Goal: Task Accomplishment & Management: Use online tool/utility

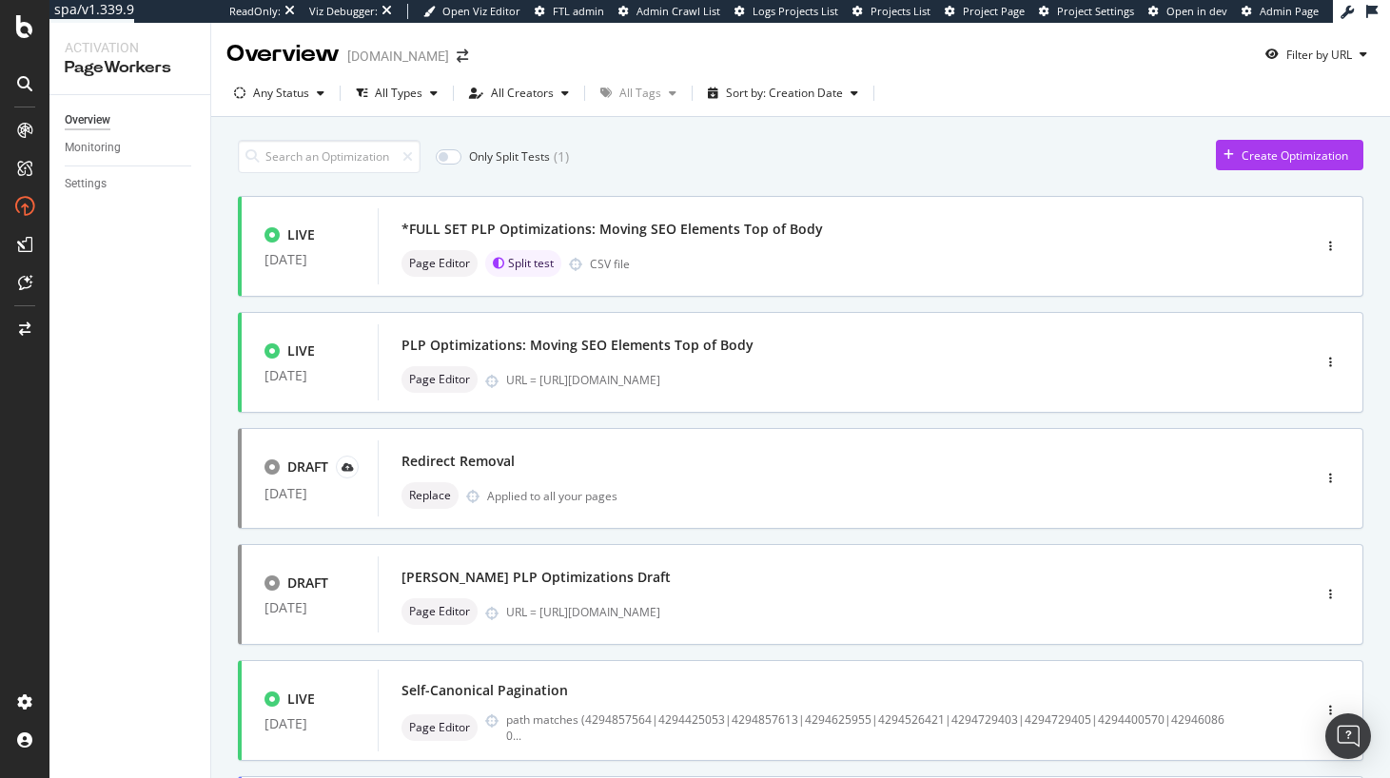
click at [207, 330] on div "Overview Monitoring Settings" at bounding box center [129, 436] width 161 height 683
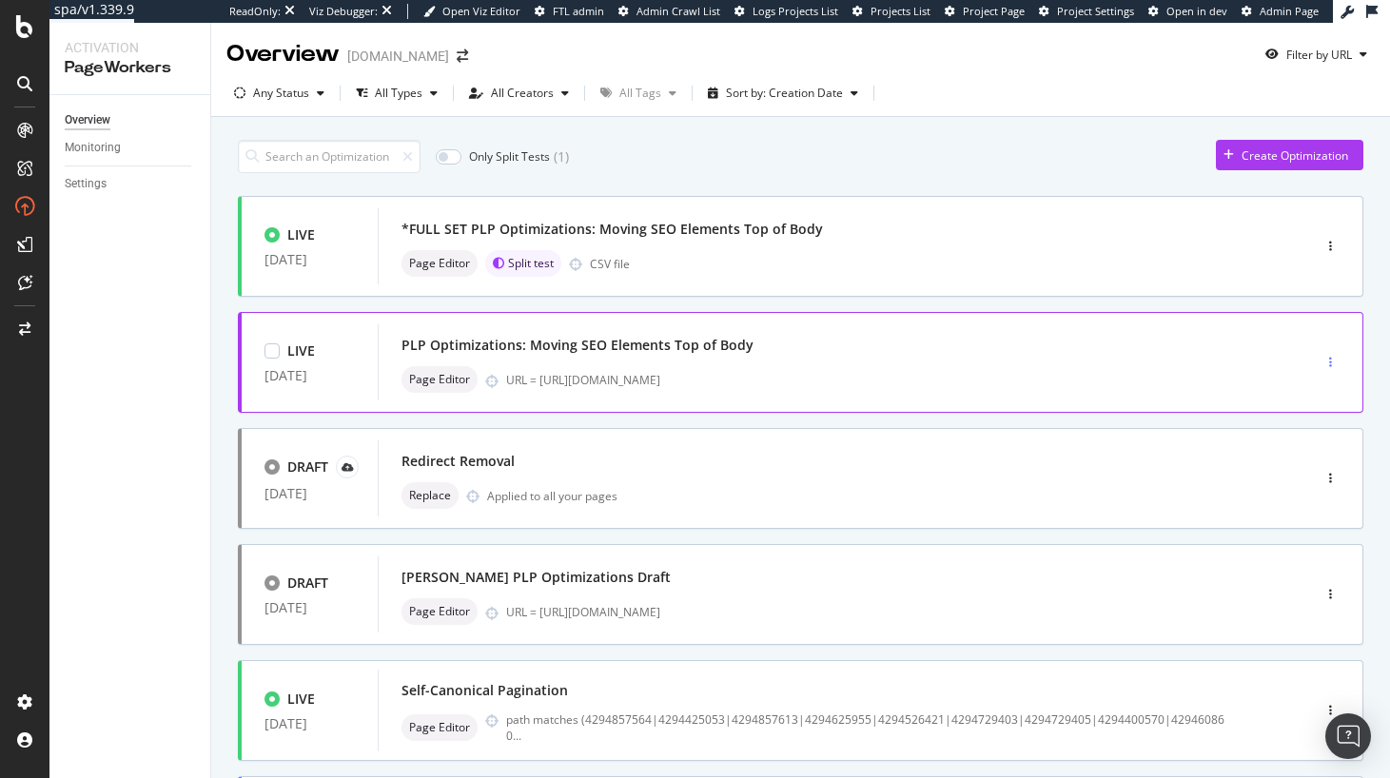
click at [1326, 362] on div "button" at bounding box center [1330, 362] width 18 height 11
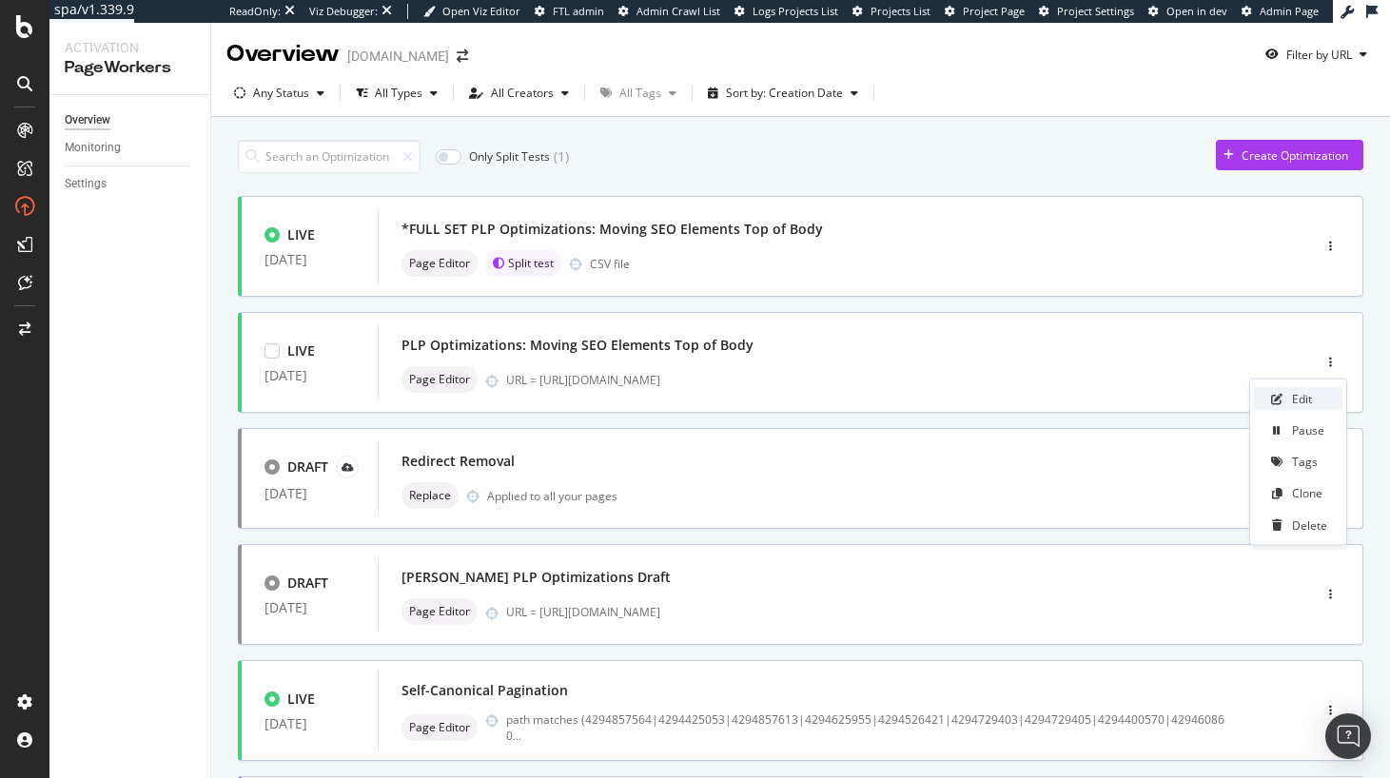
click at [1304, 396] on div "Edit" at bounding box center [1302, 399] width 20 height 16
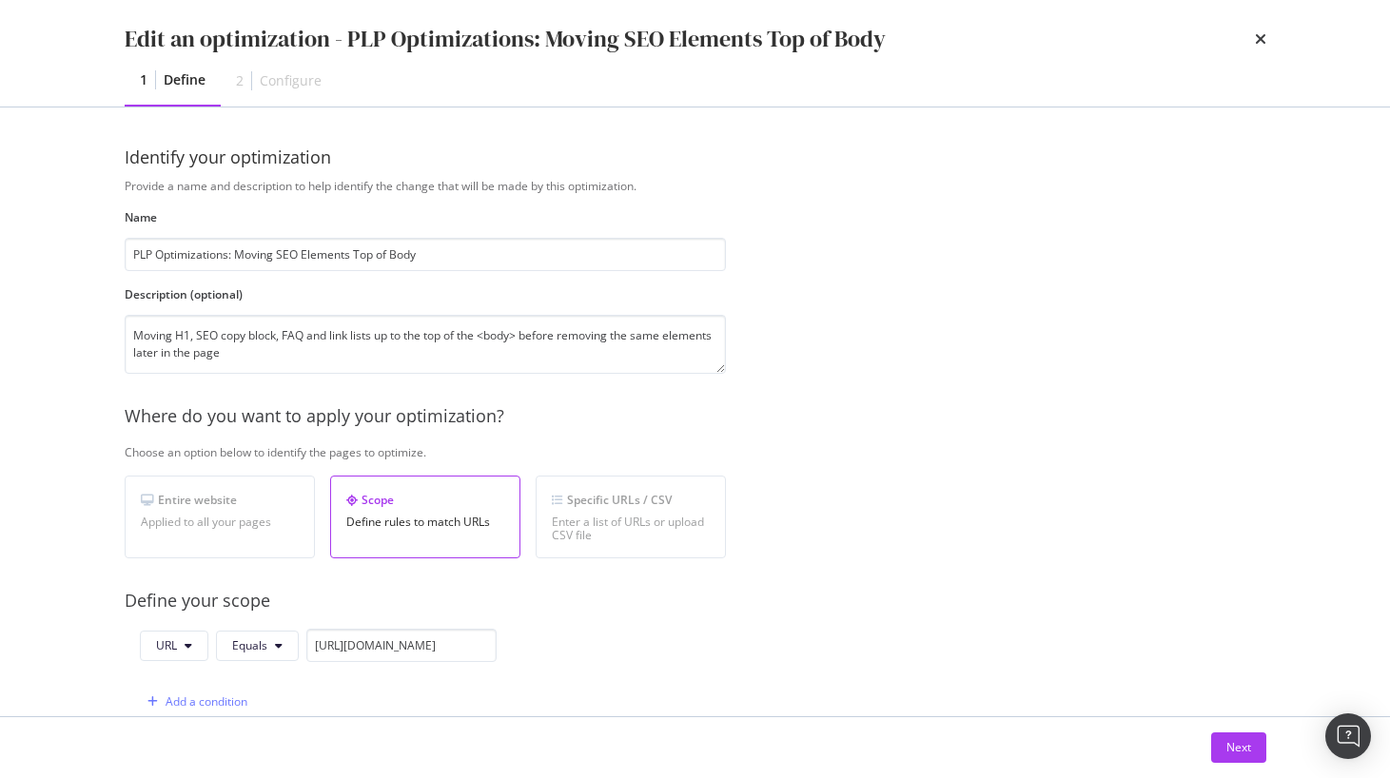
drag, startPoint x: 1257, startPoint y: 41, endPoint x: 1241, endPoint y: 66, distance: 29.5
click at [1257, 41] on icon "times" at bounding box center [1259, 38] width 11 height 15
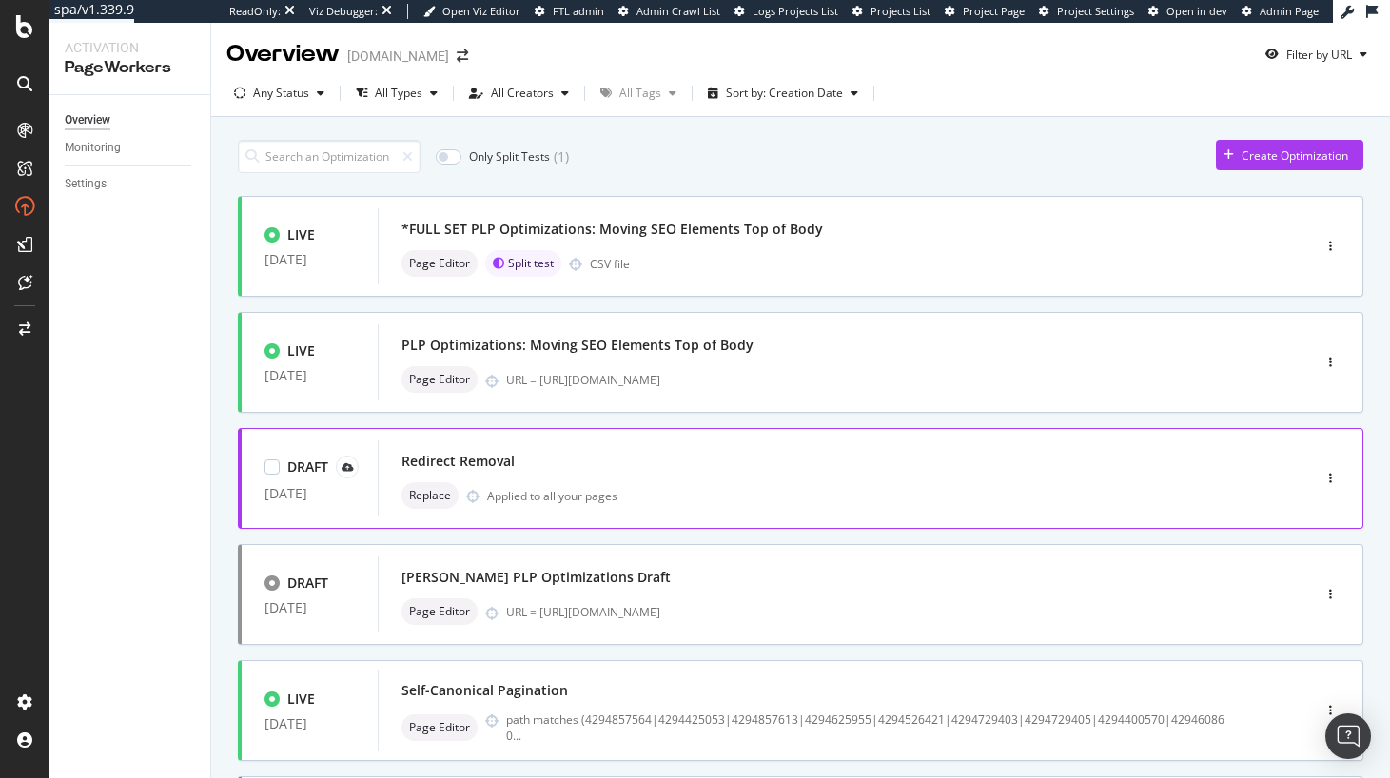
scroll to position [206, 0]
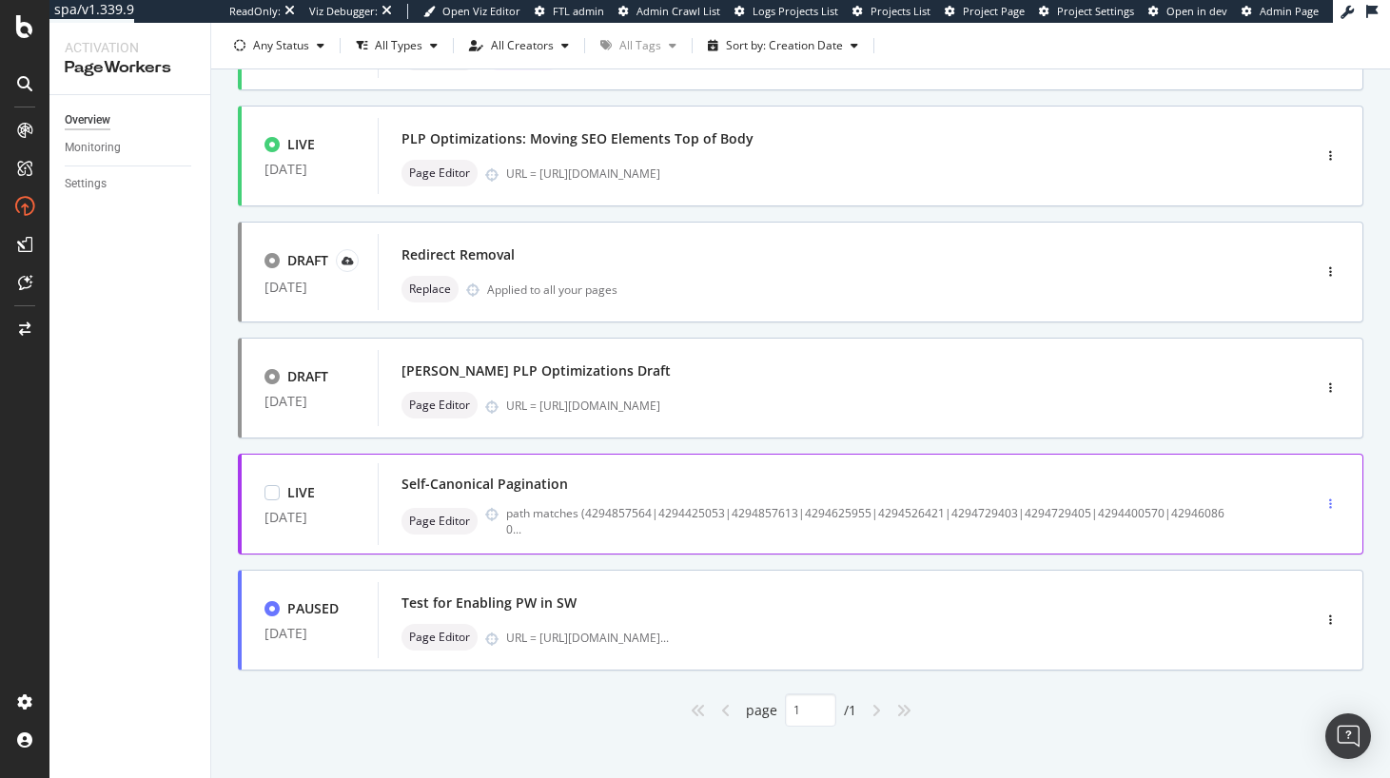
click at [1332, 502] on div "button" at bounding box center [1330, 503] width 18 height 11
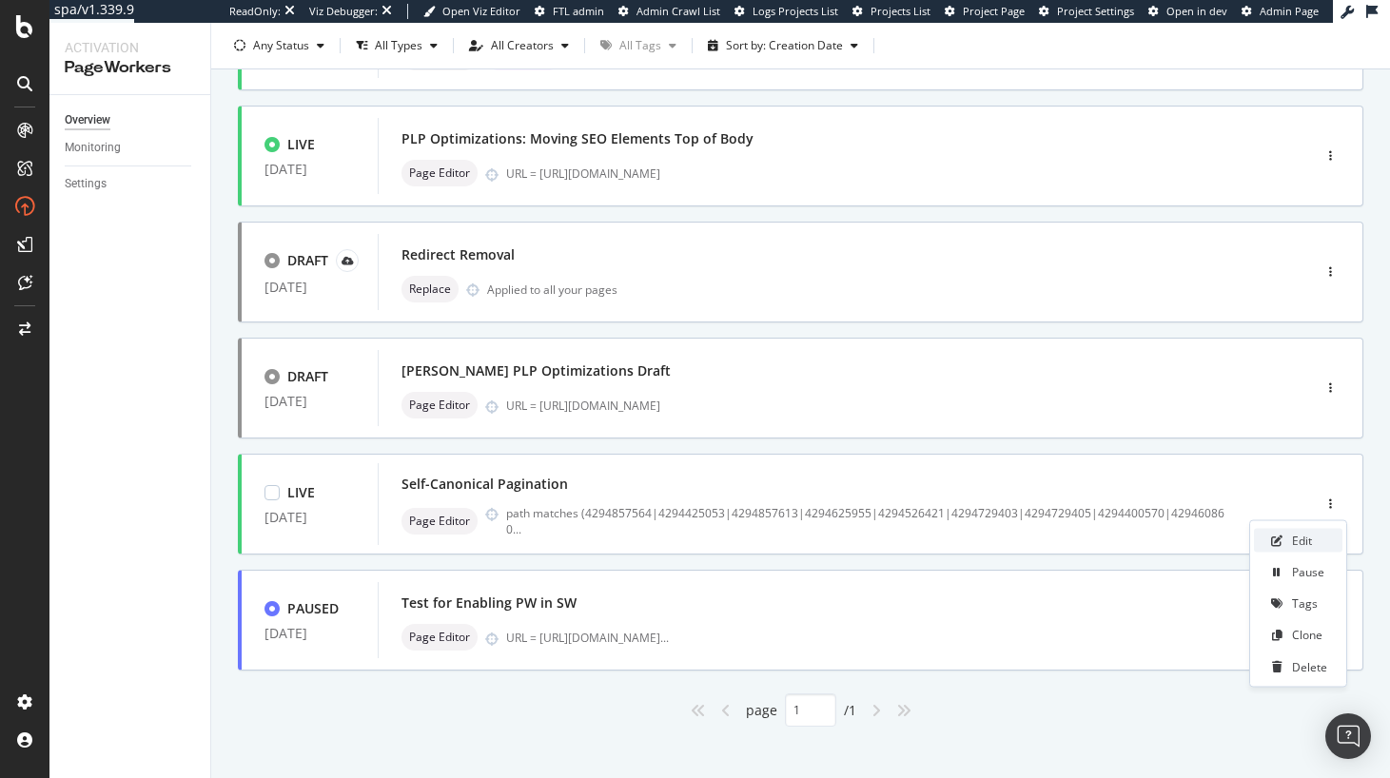
click at [1285, 543] on div "Edit" at bounding box center [1298, 541] width 88 height 24
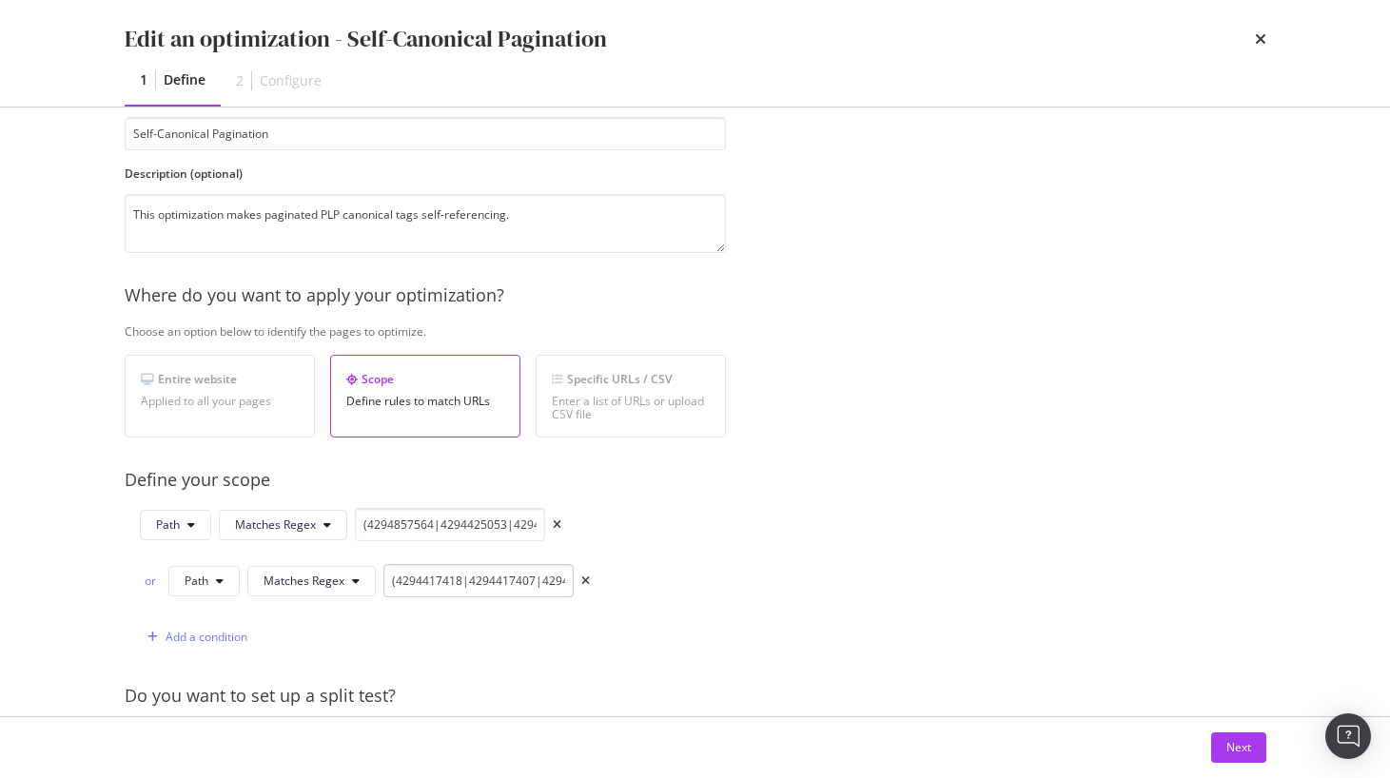
scroll to position [143, 0]
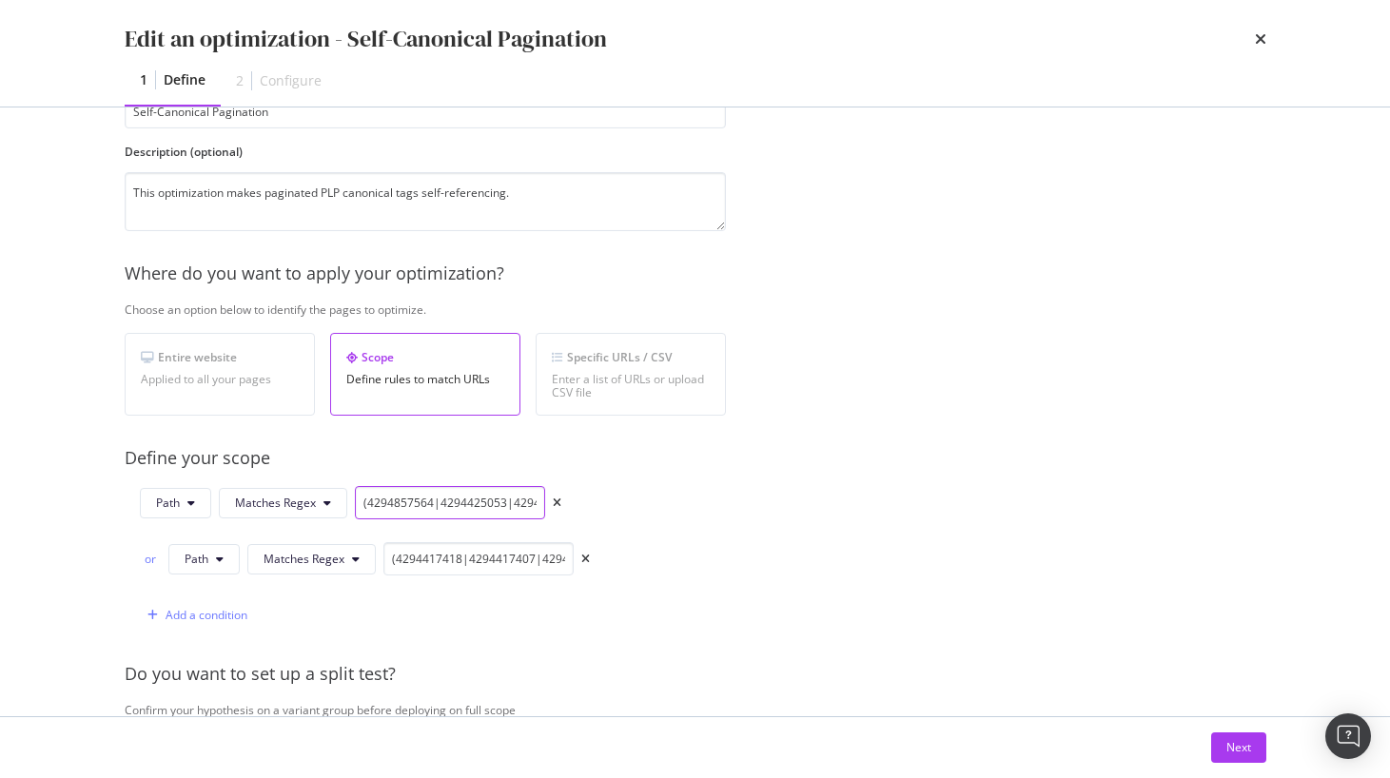
click at [449, 502] on input "(4294857564|4294425053|4294857613|4294625955|4294526421|4294729403|4294729405|4…" at bounding box center [450, 502] width 190 height 33
click at [450, 502] on input "(4294857564|4294425053|4294857613|4294625955|4294526421|4294729403|4294729405|4…" at bounding box center [450, 502] width 190 height 33
drag, startPoint x: 450, startPoint y: 502, endPoint x: 456, endPoint y: 511, distance: 10.3
click at [450, 502] on input "(4294857564|4294425053|4294857613|4294625955|4294526421|4294729403|4294729405|4…" at bounding box center [450, 502] width 190 height 33
click at [478, 568] on input "(4294417418|4294417407|4294417409|4294417420|4294417408|4294417410|4294518246|4…" at bounding box center [478, 558] width 190 height 33
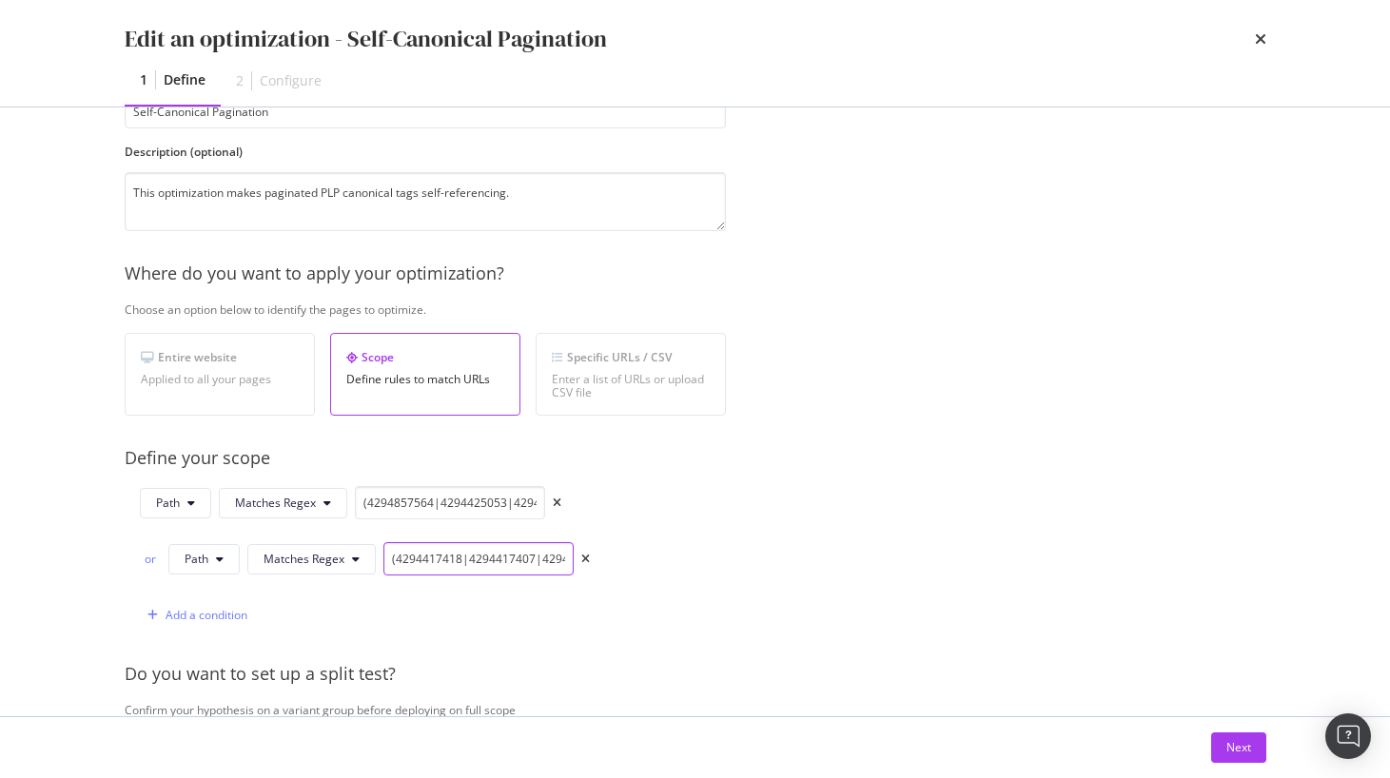
click at [438, 561] on input "(4294417418|4294417407|4294417409|4294417420|4294417408|4294417410|4294518246|4…" at bounding box center [478, 558] width 190 height 33
click at [474, 501] on input "(4294857564|4294425053|4294857613|4294625955|4294526421|4294729403|4294729405|4…" at bounding box center [450, 502] width 190 height 33
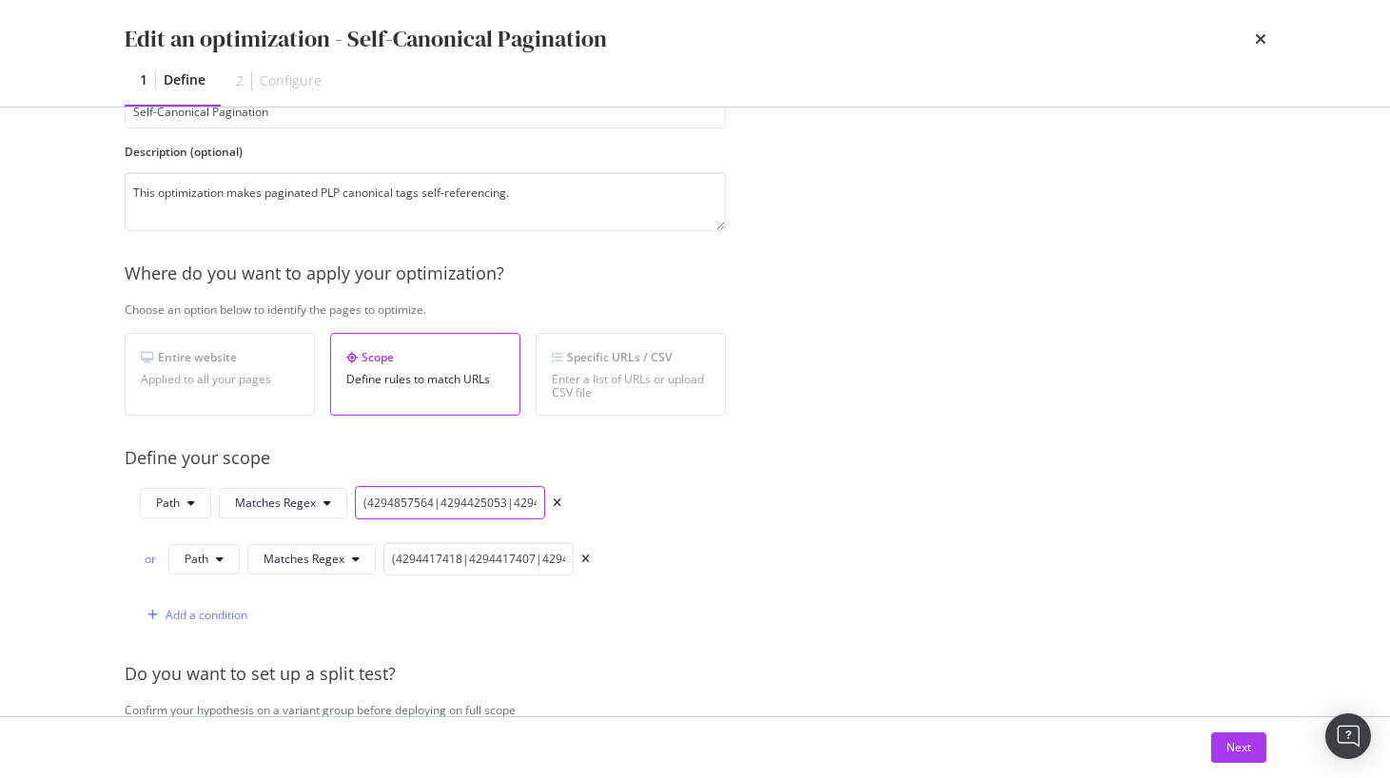
click at [474, 501] on input "(4294857564|4294425053|4294857613|4294625955|4294526421|4294729403|4294729405|4…" at bounding box center [450, 502] width 190 height 33
paste input "|4294417418|4294417407|4294417409|4294417420|4294417408|4294417410|4294518246|4…"
type input "(4294857564|4294425053|4294857613|4294625955|4294526421|4294729403|4294729405|4…"
click at [581, 556] on icon "times" at bounding box center [585, 559] width 9 height 11
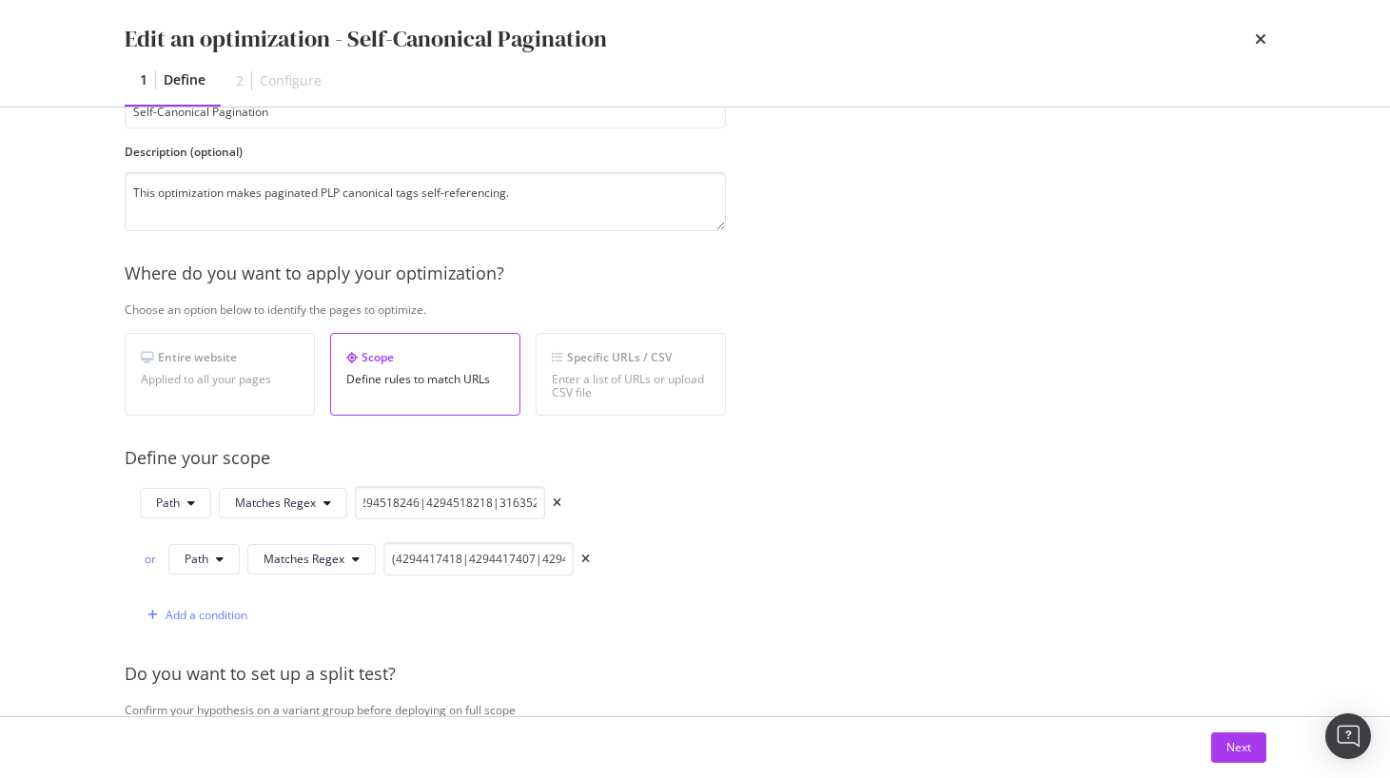
scroll to position [0, 0]
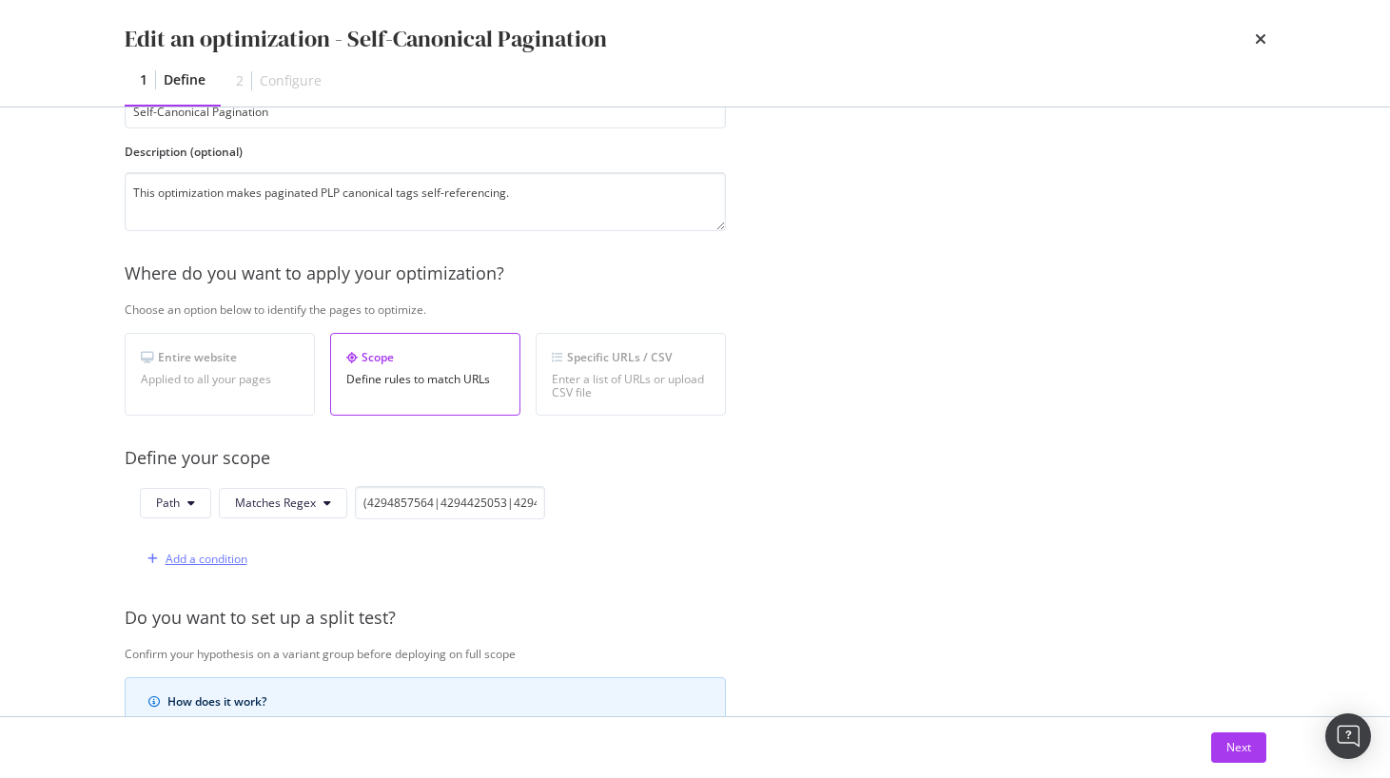
click at [187, 556] on div "Add a condition" at bounding box center [206, 559] width 82 height 16
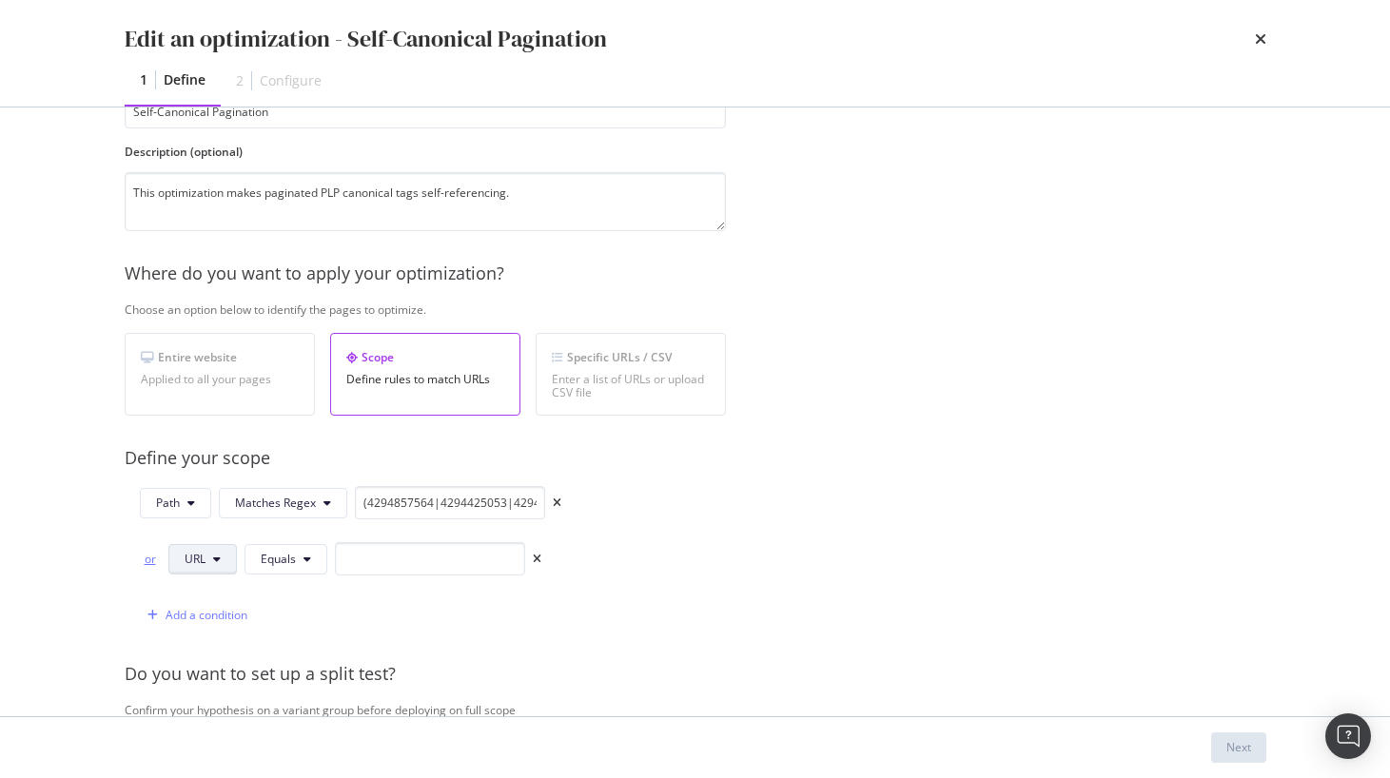
drag, startPoint x: 150, startPoint y: 557, endPoint x: 172, endPoint y: 560, distance: 22.1
click at [150, 557] on div "or" at bounding box center [150, 559] width 21 height 16
click at [216, 562] on icon "modal" at bounding box center [217, 559] width 8 height 11
click at [214, 733] on span "Query String" at bounding box center [218, 737] width 67 height 17
click at [307, 568] on button "Equals" at bounding box center [331, 559] width 83 height 30
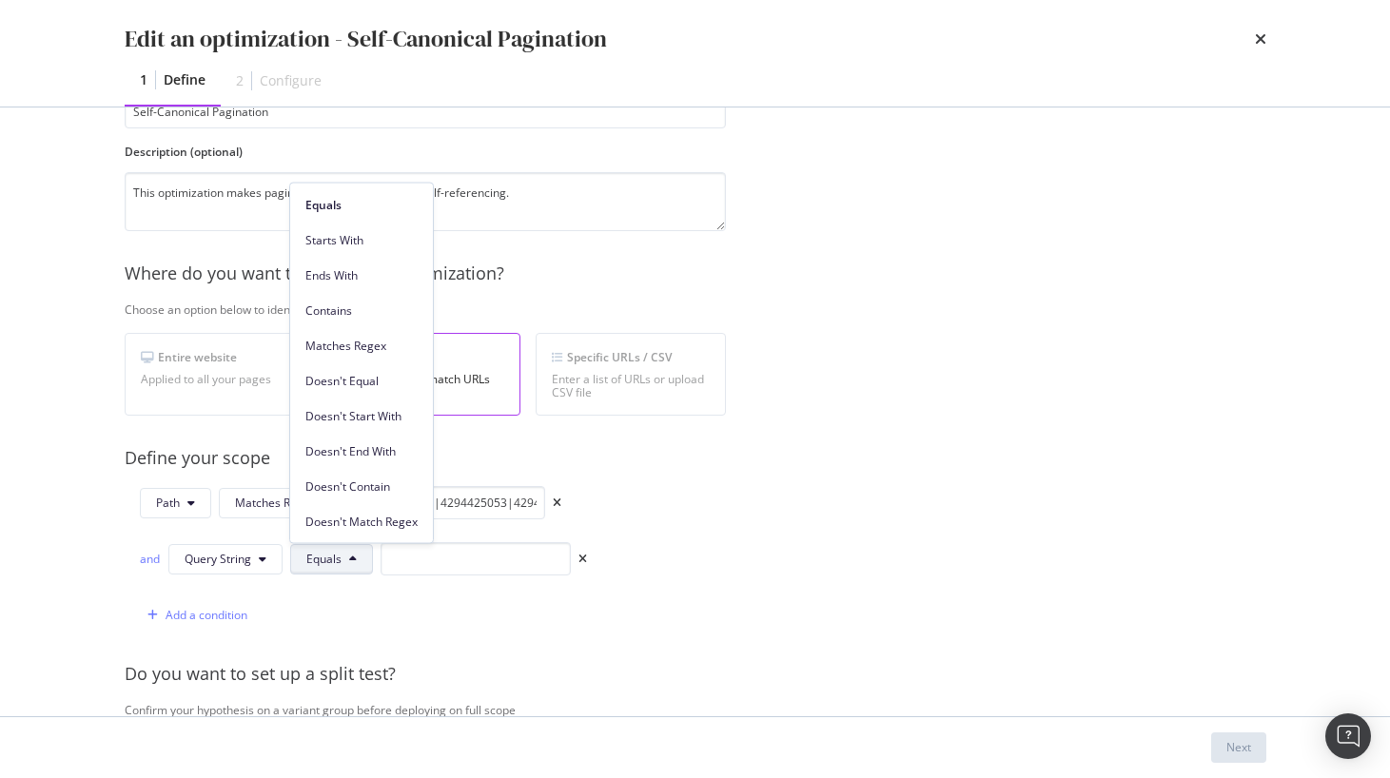
drag, startPoint x: 345, startPoint y: 243, endPoint x: 358, endPoint y: 275, distance: 33.7
click at [345, 243] on span "Starts With" at bounding box center [361, 239] width 112 height 17
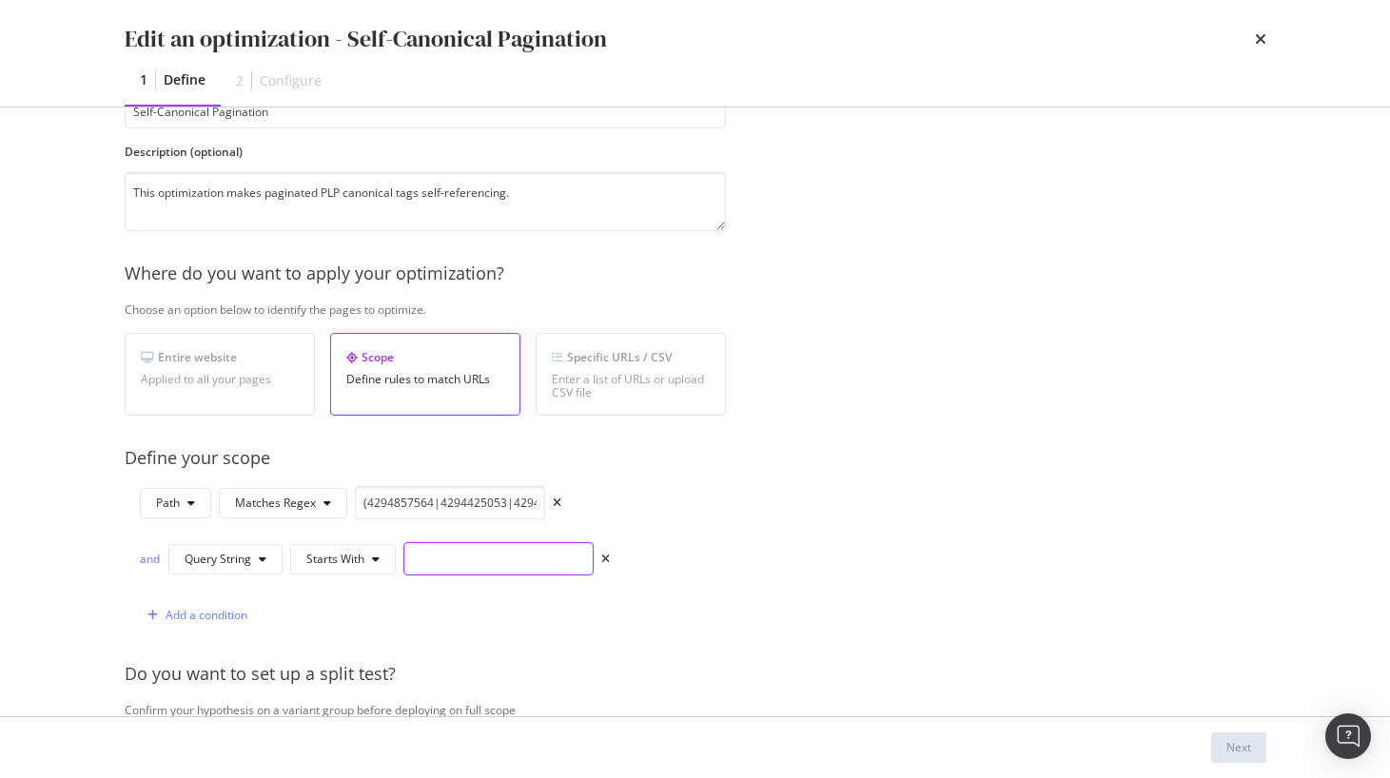
click at [462, 566] on input "modal" at bounding box center [498, 558] width 190 height 33
type input "offset"
drag, startPoint x: 710, startPoint y: 605, endPoint x: 685, endPoint y: 613, distance: 26.2
click at [710, 605] on div "Path Matches Regex (4294857564|4294425053|4294857613|4294625955|4294526421|4294…" at bounding box center [425, 559] width 601 height 146
click at [412, 611] on div "Add a condition" at bounding box center [375, 614] width 470 height 33
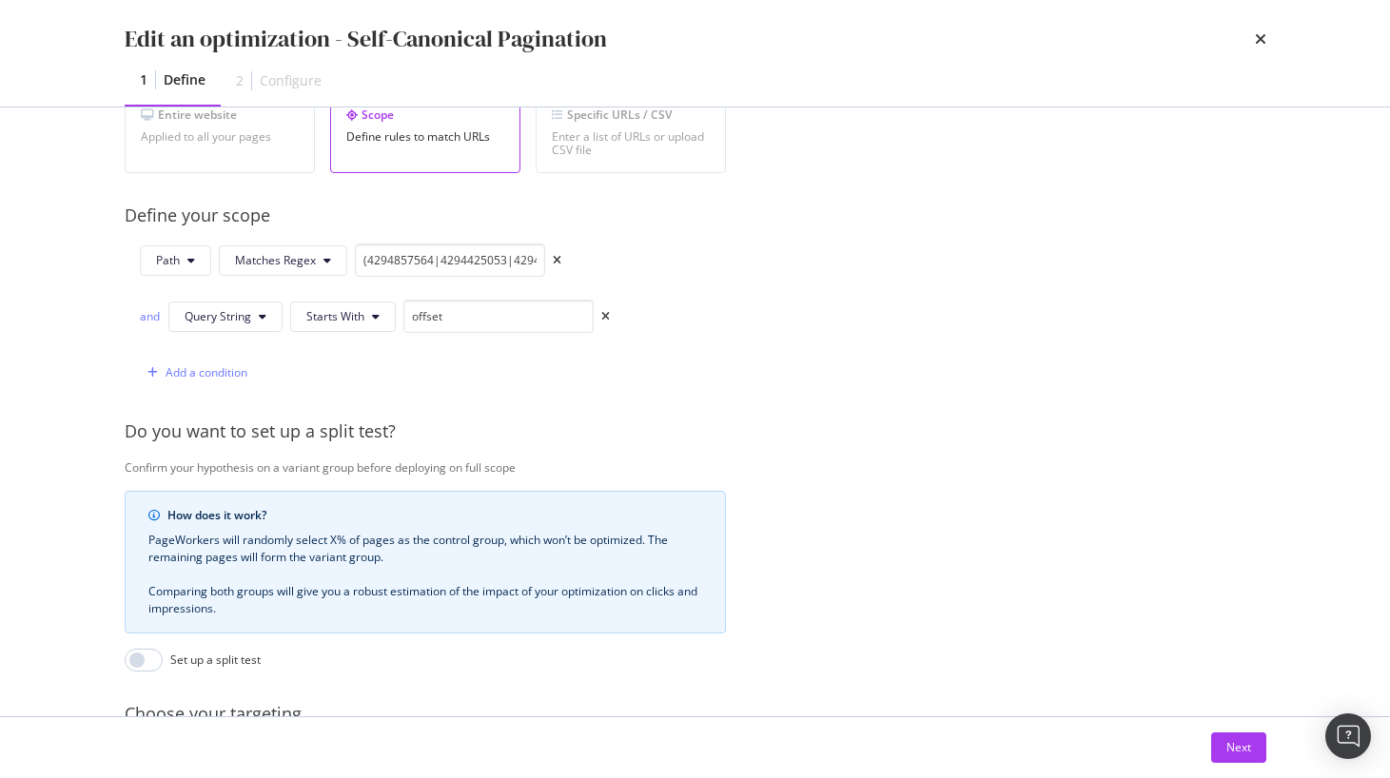
scroll to position [418, 0]
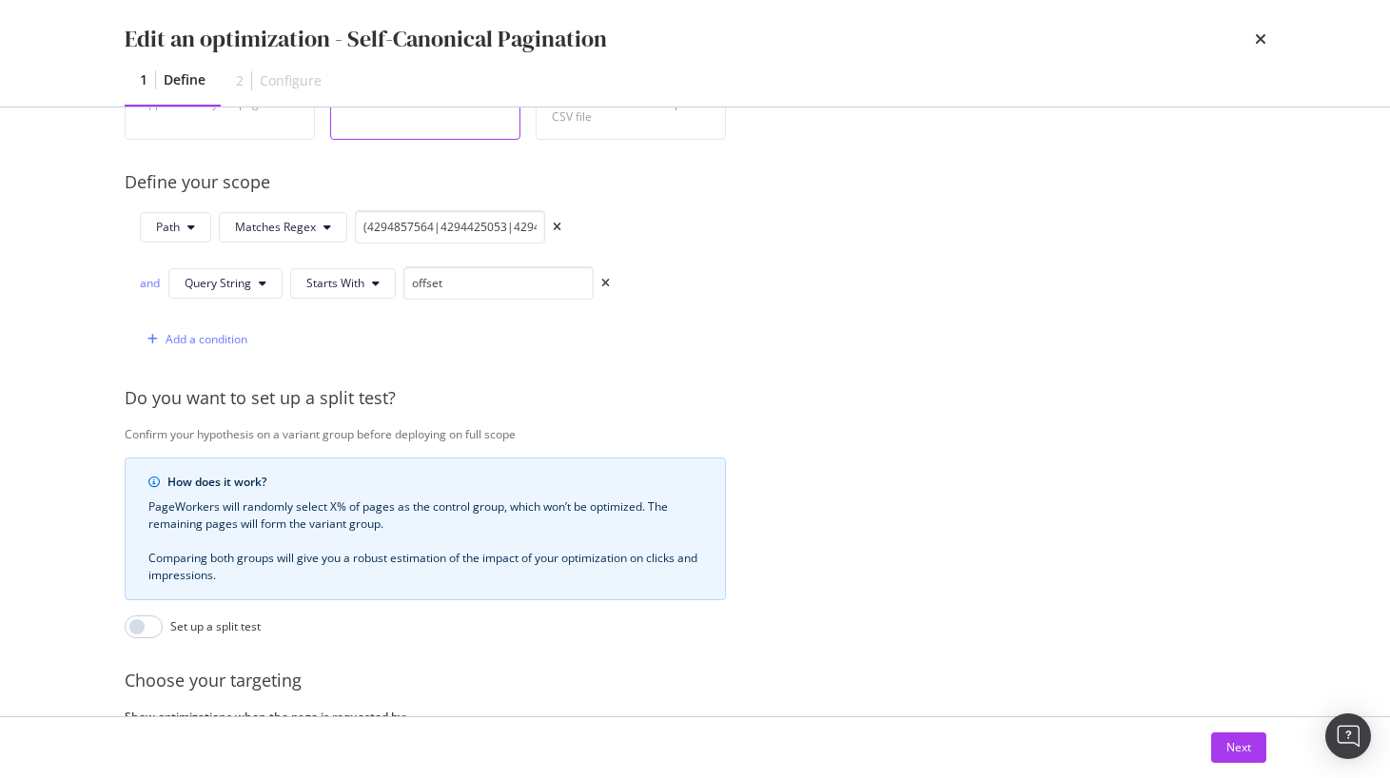
click at [476, 321] on div "Path Matches Regex (4294857564|4294425053|4294857613|4294625955|4294526421|4294…" at bounding box center [367, 283] width 485 height 146
click at [343, 276] on span "Starts With" at bounding box center [335, 283] width 58 height 16
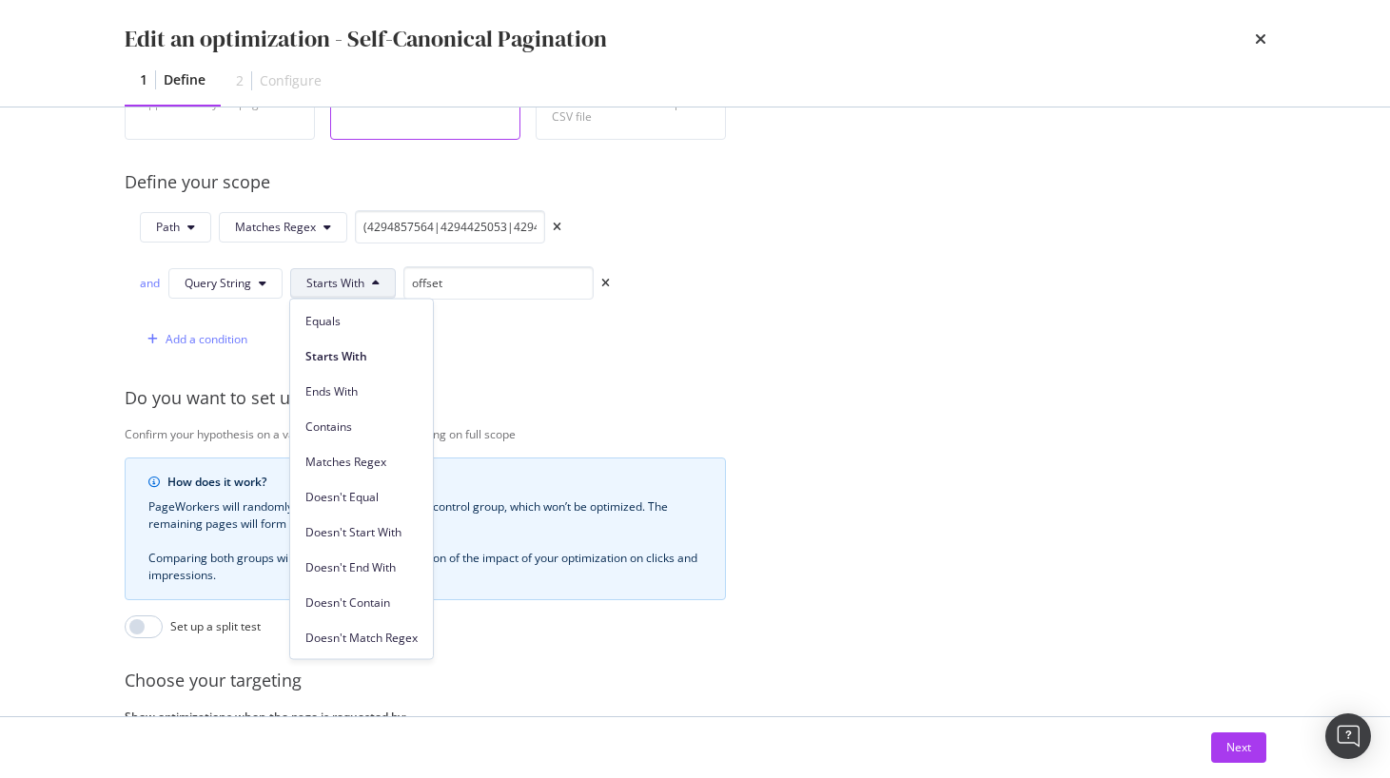
click at [651, 380] on div "Provide a name and description to help identify the change that will be made by…" at bounding box center [695, 300] width 1141 height 1082
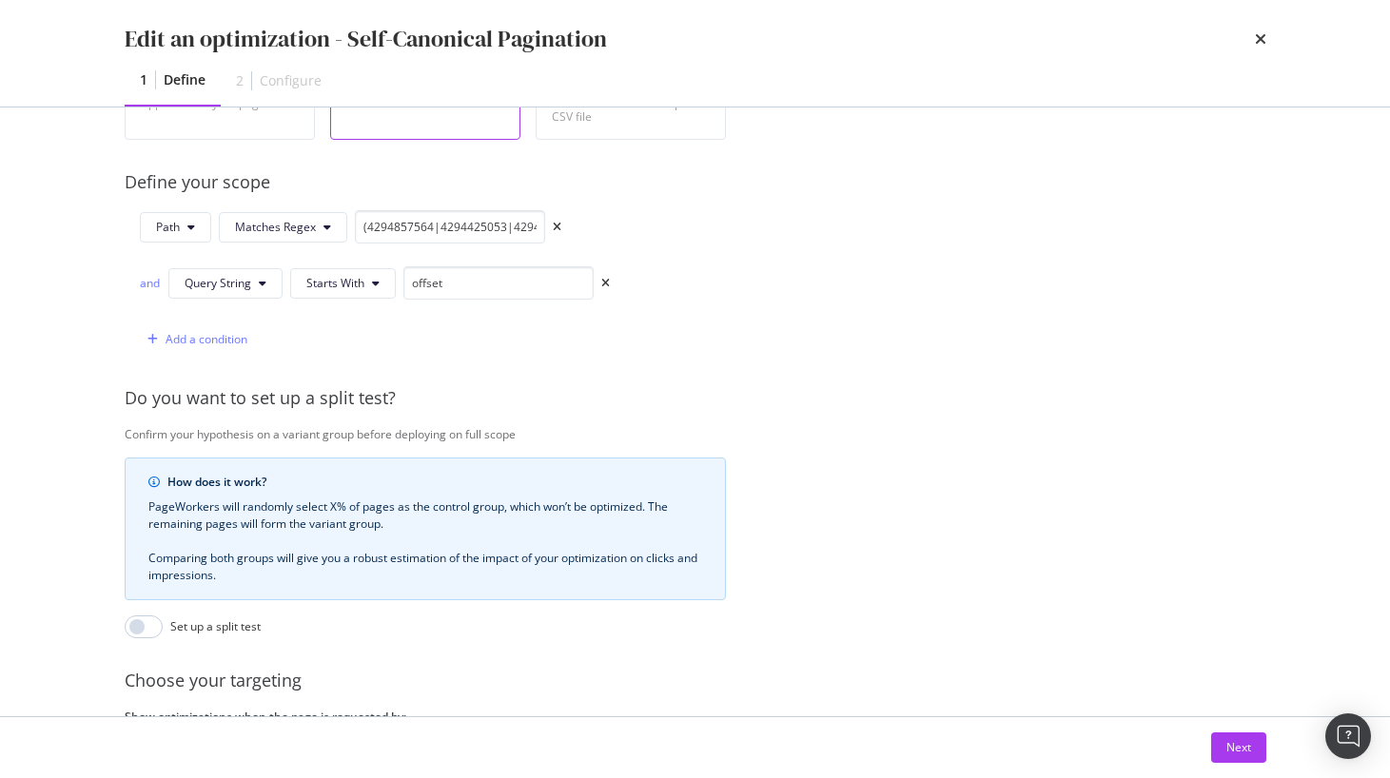
click at [934, 439] on div "Confirm your hypothesis on a variant group before deploying on full scope" at bounding box center [742, 434] width 1235 height 16
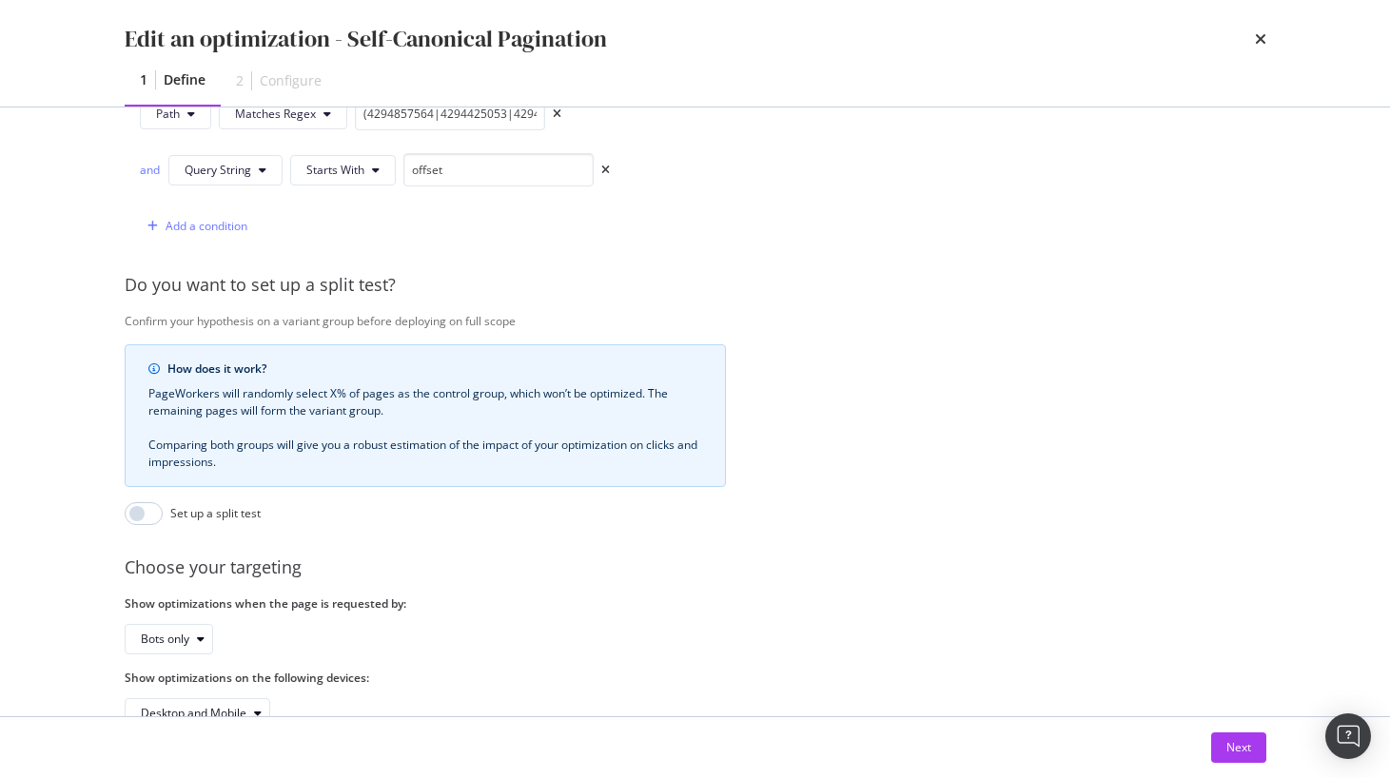
scroll to position [582, 0]
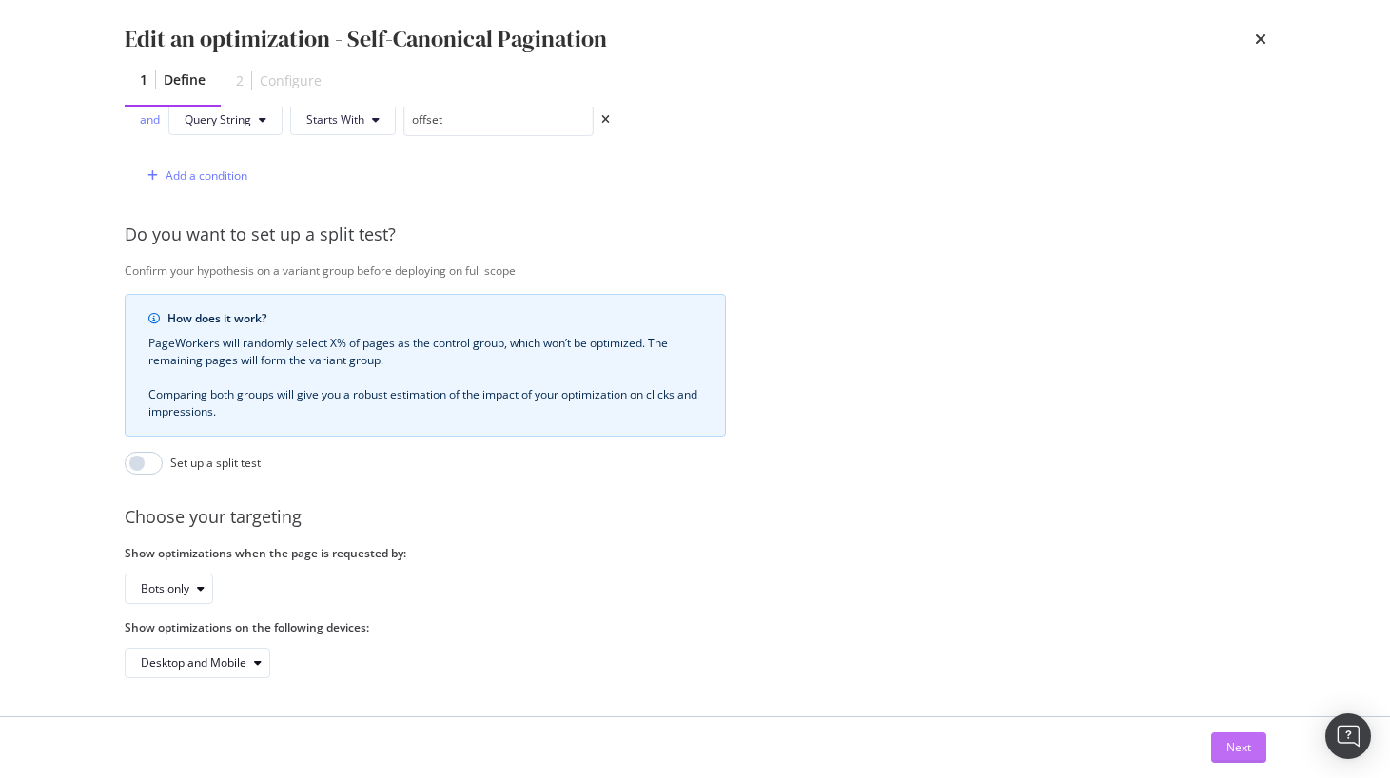
click at [1227, 744] on div "Next" at bounding box center [1238, 747] width 25 height 16
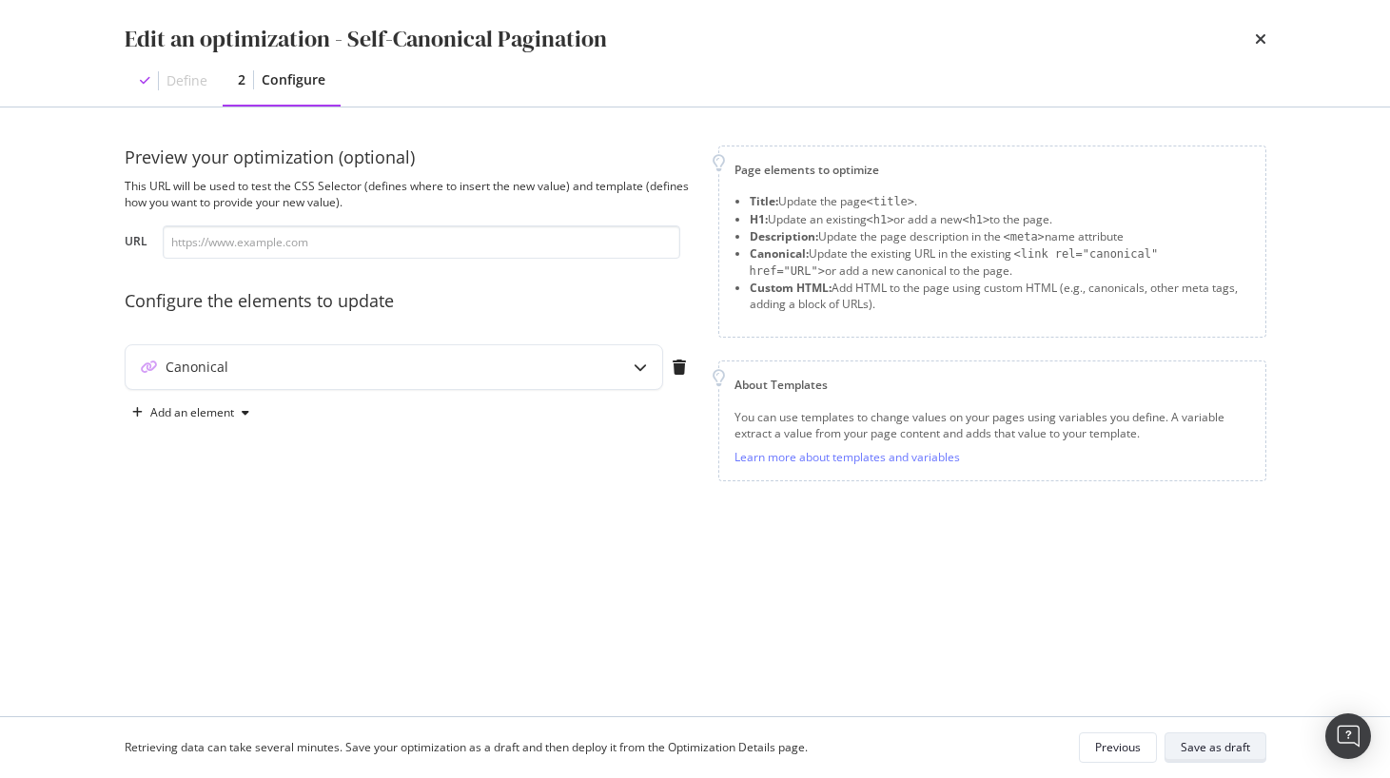
scroll to position [0, 0]
click at [1234, 742] on div "Save as draft" at bounding box center [1214, 747] width 69 height 16
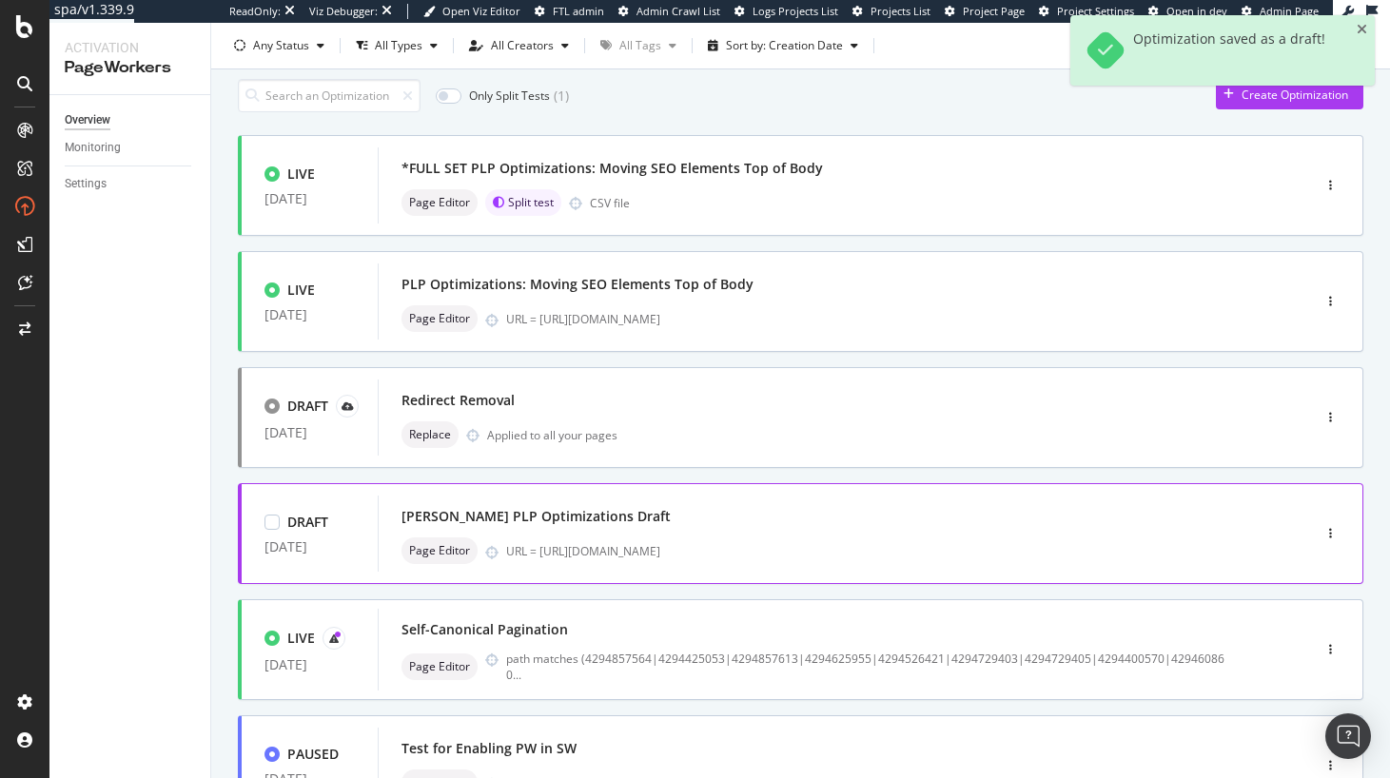
scroll to position [121, 0]
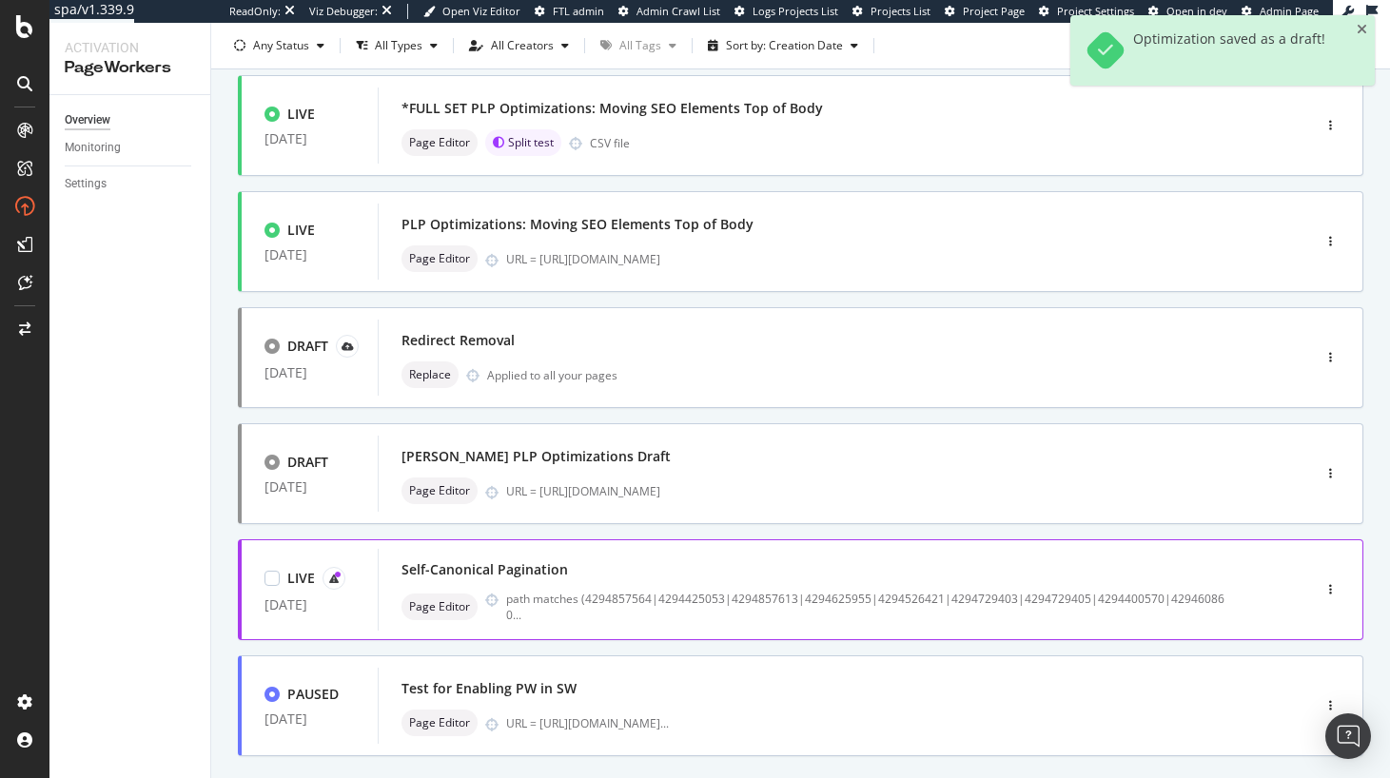
click at [946, 559] on div "Self-Canonical Pagination" at bounding box center [815, 569] width 828 height 27
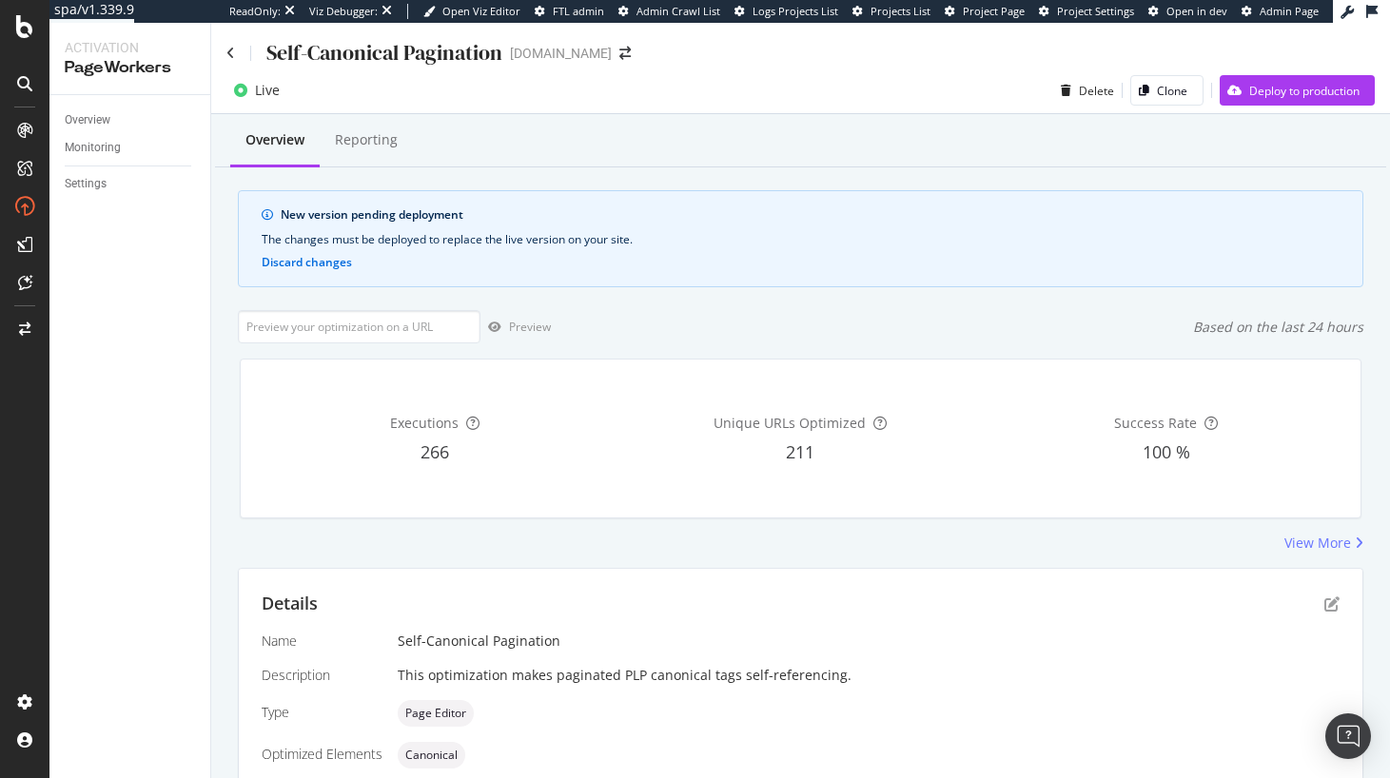
click at [1167, 146] on div "Overview Reporting" at bounding box center [800, 141] width 1171 height 51
click at [1261, 98] on div "Deploy to production" at bounding box center [1304, 91] width 110 height 16
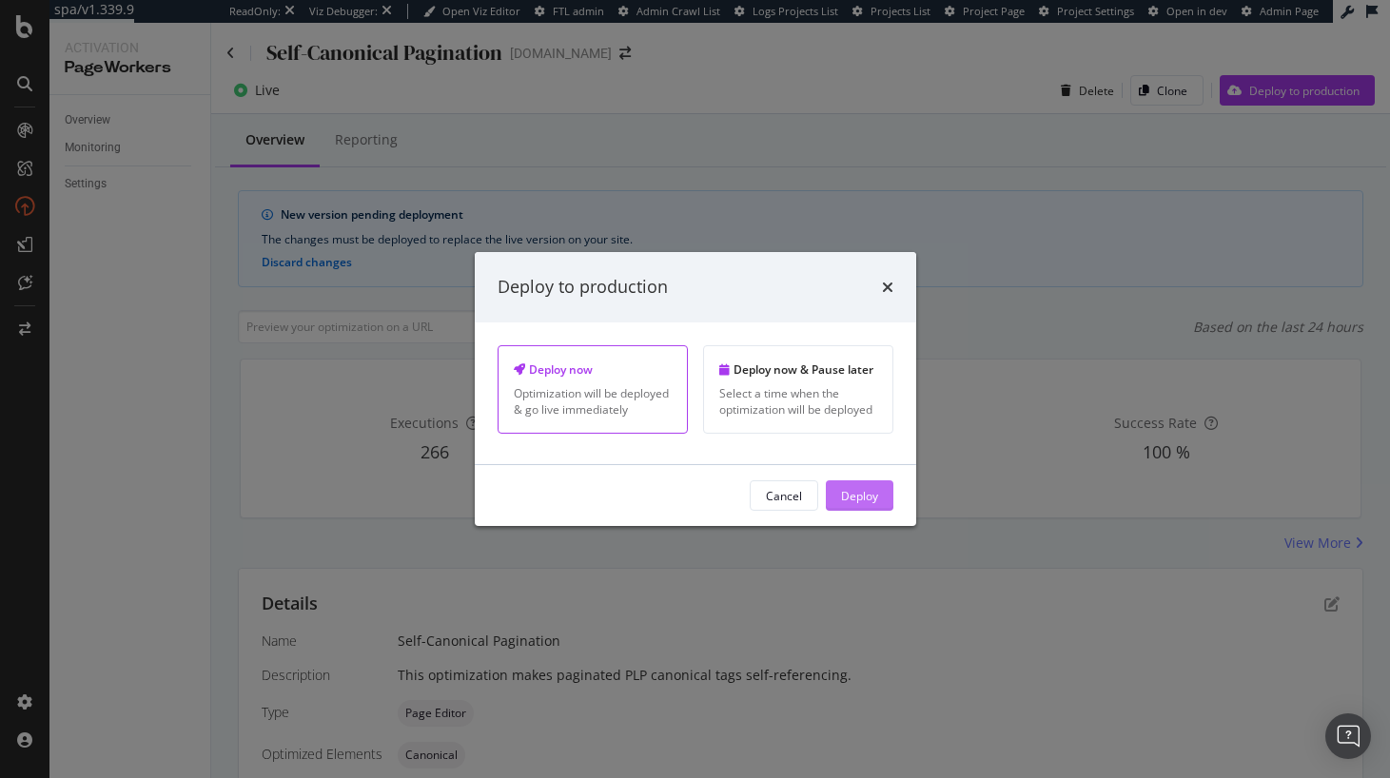
click at [849, 489] on div "Deploy" at bounding box center [859, 495] width 37 height 16
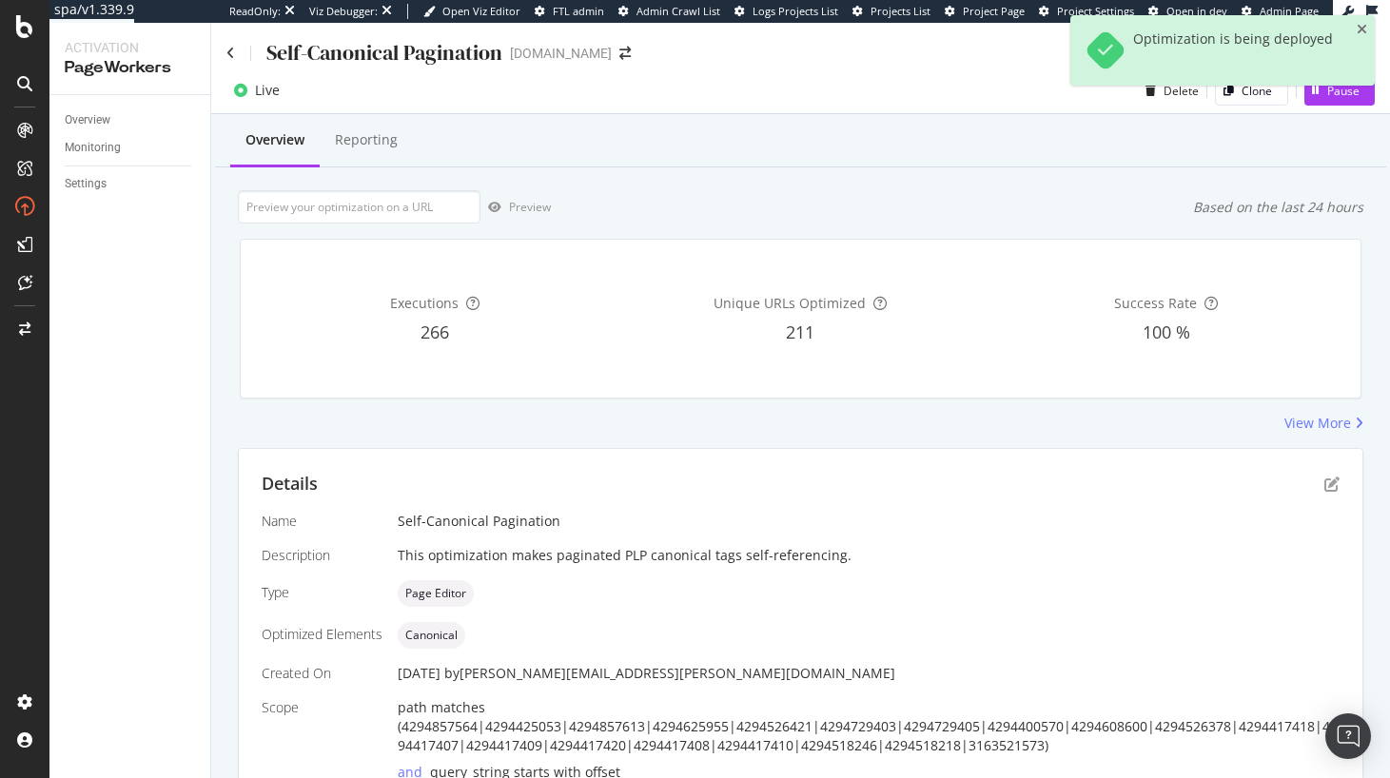
click at [759, 187] on div "Overview Reporting Preview Based on the last 24 hours Executions 266 Unique URL…" at bounding box center [800, 510] width 1178 height 792
drag, startPoint x: 224, startPoint y: 297, endPoint x: 235, endPoint y: 251, distance: 46.8
click at [224, 297] on div "Overview Reporting Preview Based on the last 24 hours Executions 266 Unique URL…" at bounding box center [800, 510] width 1178 height 792
click at [234, 52] on div "Self-Canonical Pagination" at bounding box center [364, 52] width 276 height 29
click at [228, 53] on icon at bounding box center [230, 53] width 9 height 13
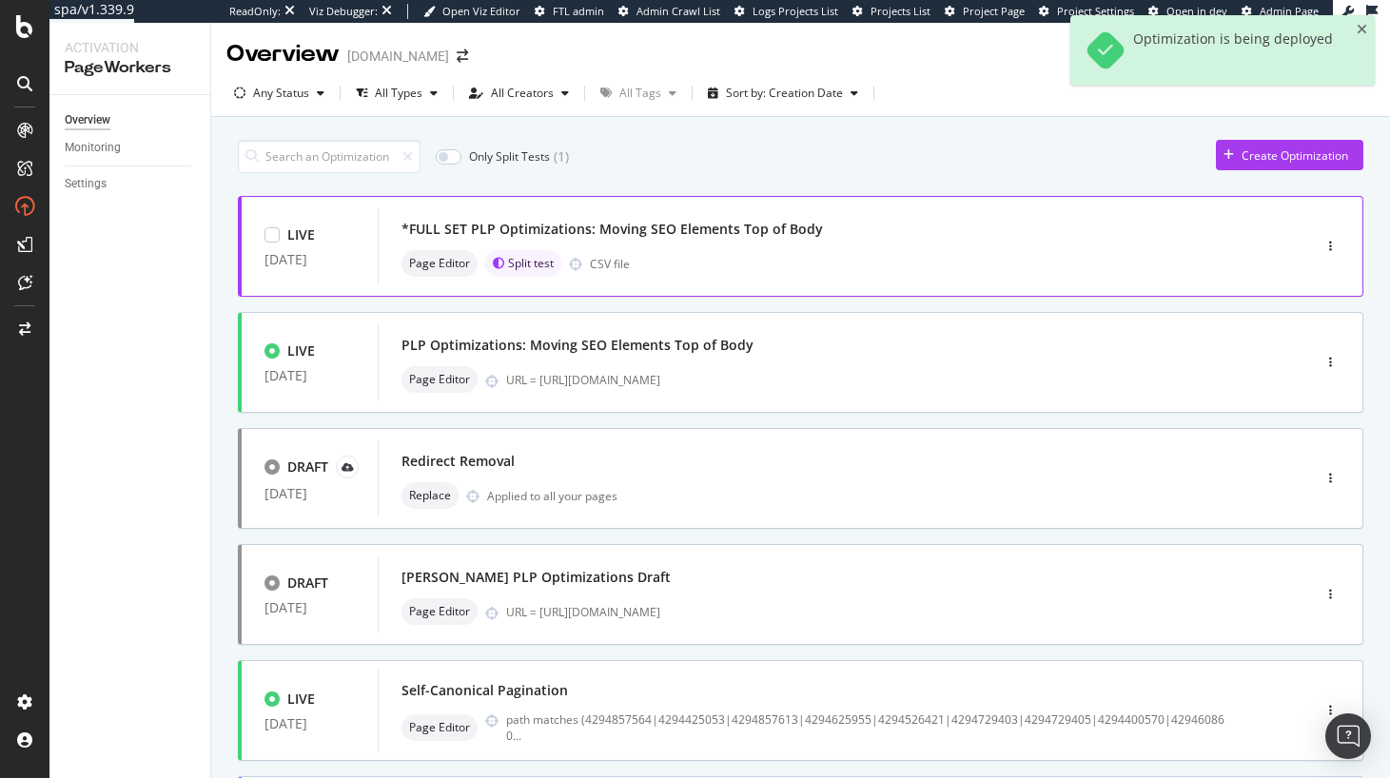
click at [655, 218] on div "*FULL SET PLP Optimizations: Moving SEO Elements Top of Body" at bounding box center [815, 229] width 828 height 27
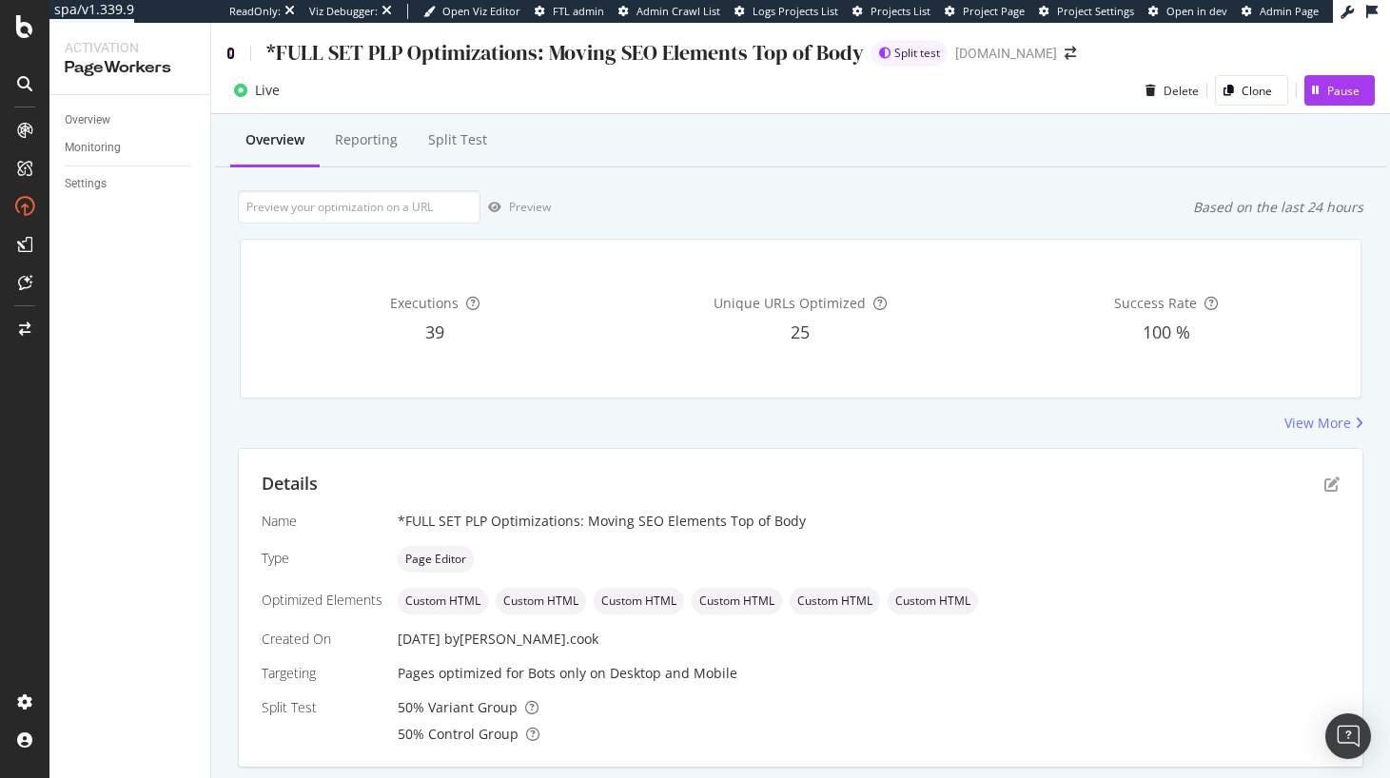
click at [229, 51] on icon at bounding box center [230, 53] width 9 height 13
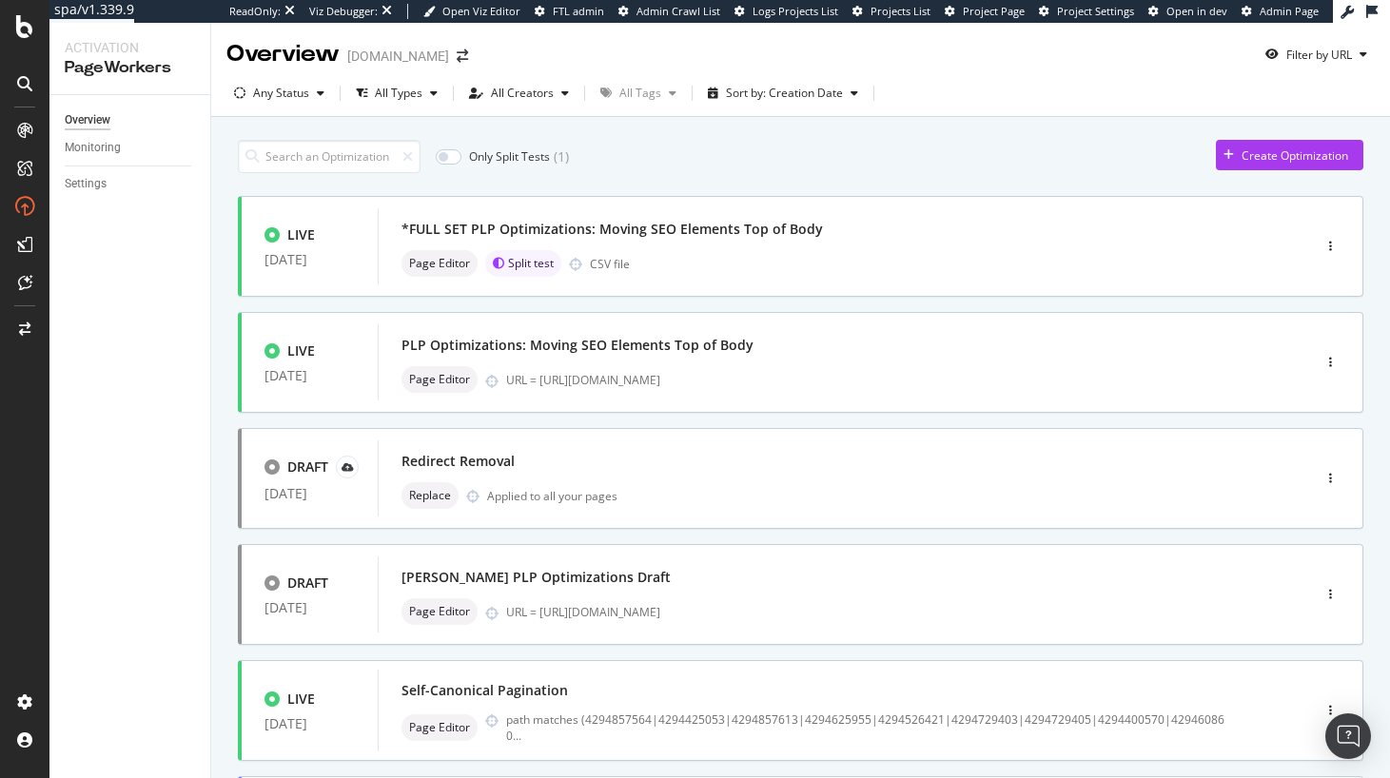
click at [858, 154] on div "Only Split Tests ( 1 ) Create Optimization" at bounding box center [800, 156] width 1125 height 33
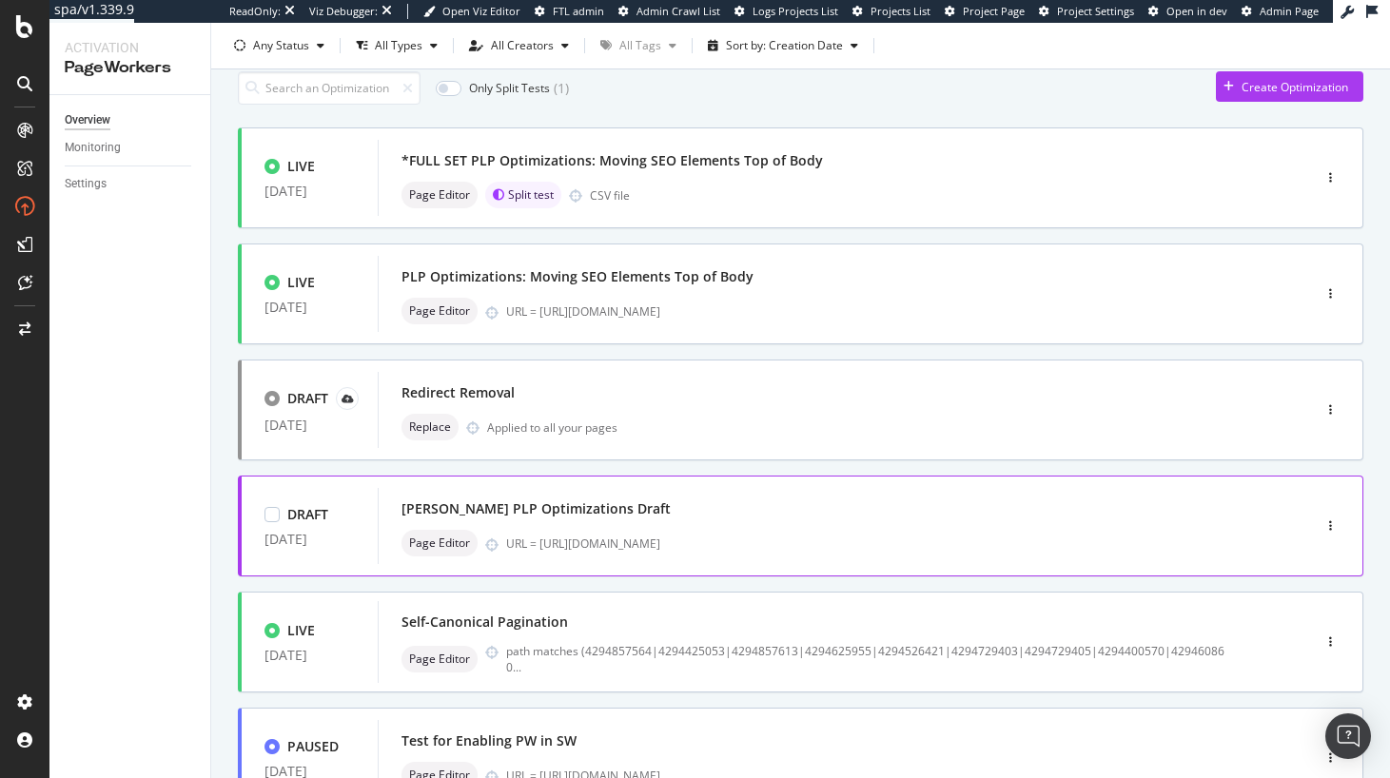
scroll to position [105, 0]
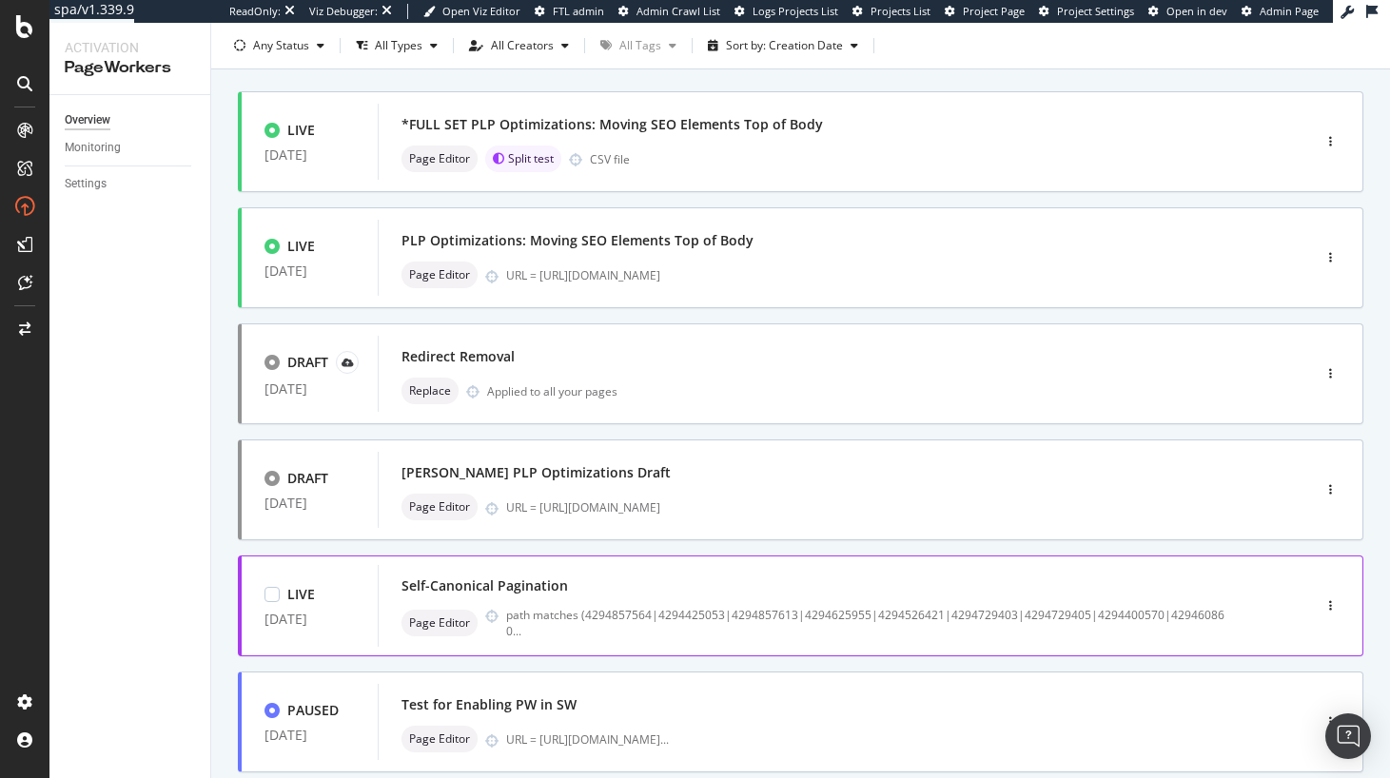
click at [768, 595] on div "Self-Canonical Pagination" at bounding box center [815, 586] width 828 height 27
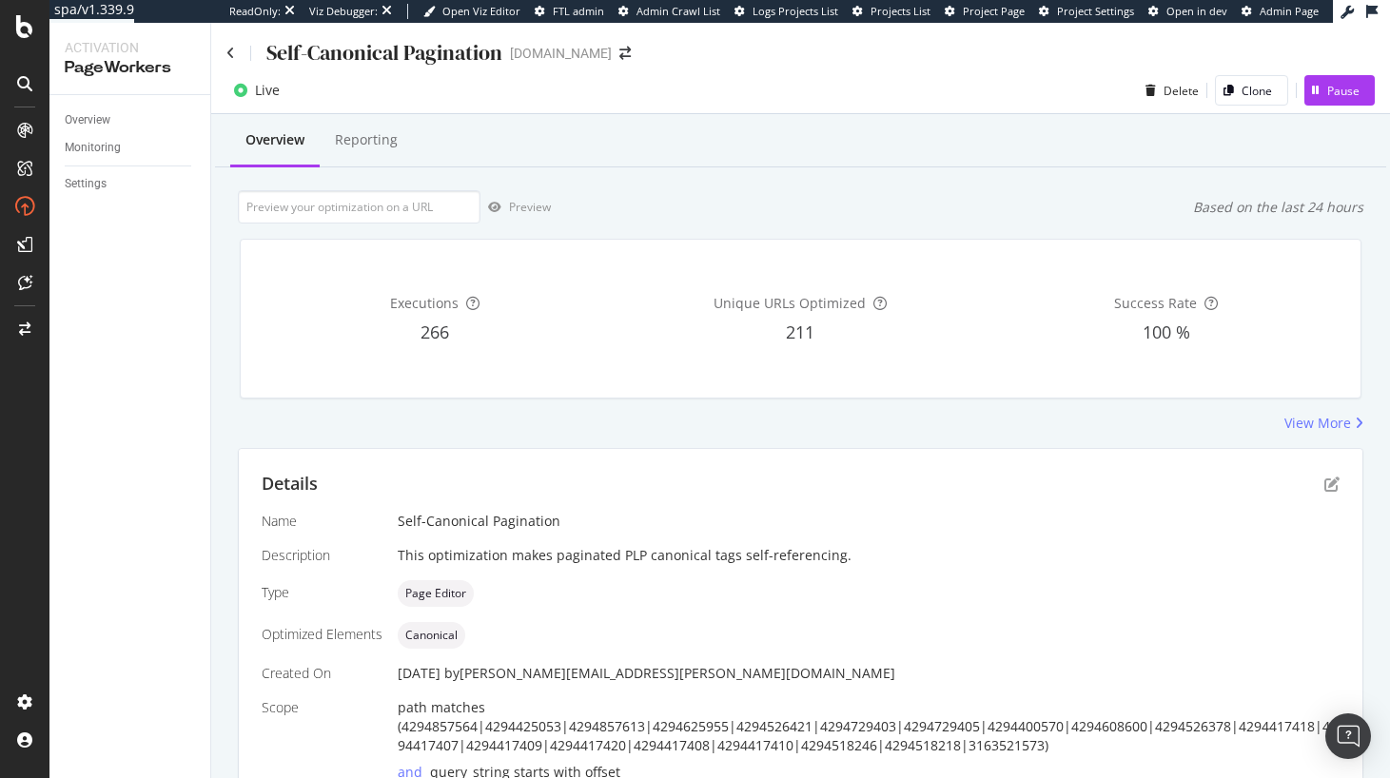
click at [882, 205] on div "Preview Based on the last 24 hours" at bounding box center [800, 206] width 1125 height 33
click at [232, 54] on icon at bounding box center [230, 53] width 9 height 13
